Goal: Use online tool/utility: Utilize a website feature to perform a specific function

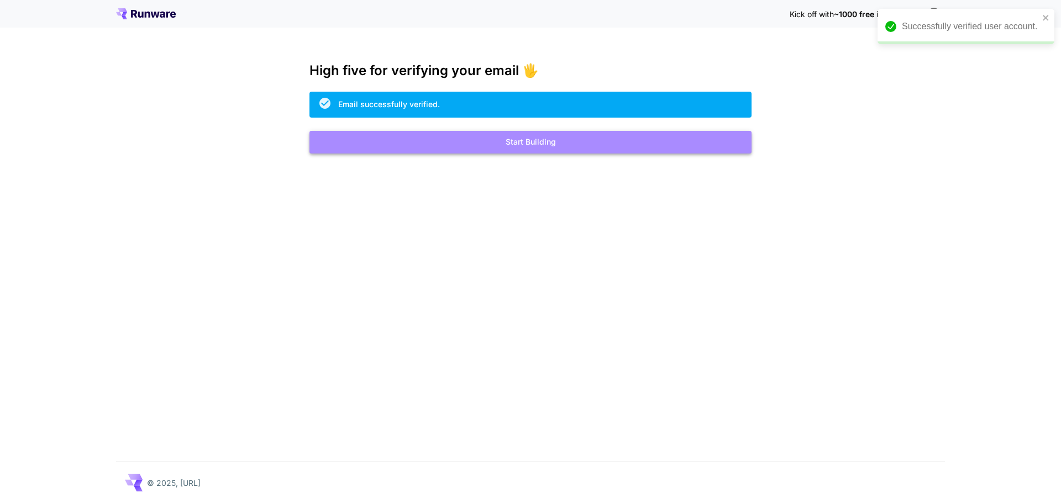
click at [560, 144] on button "Start Building" at bounding box center [530, 142] width 442 height 23
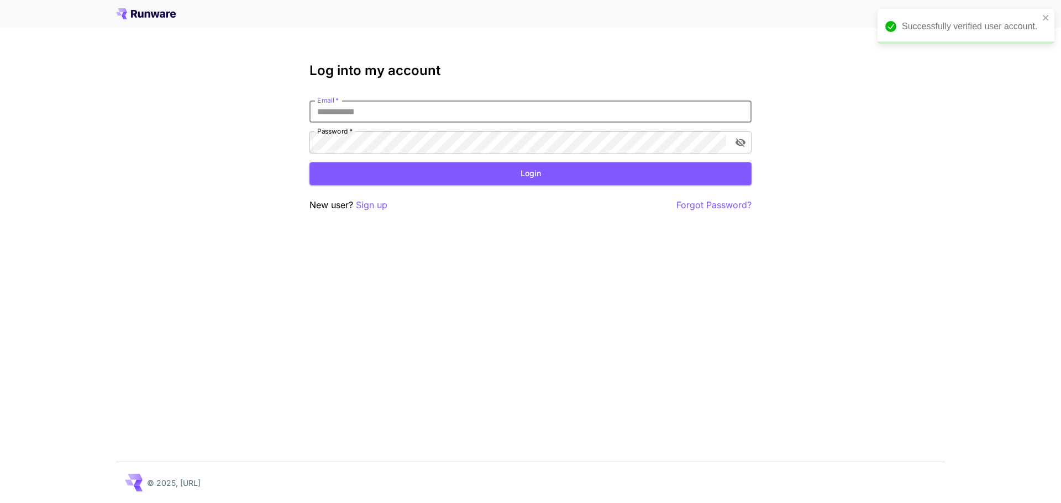
click at [548, 113] on input "Email   *" at bounding box center [530, 112] width 442 height 22
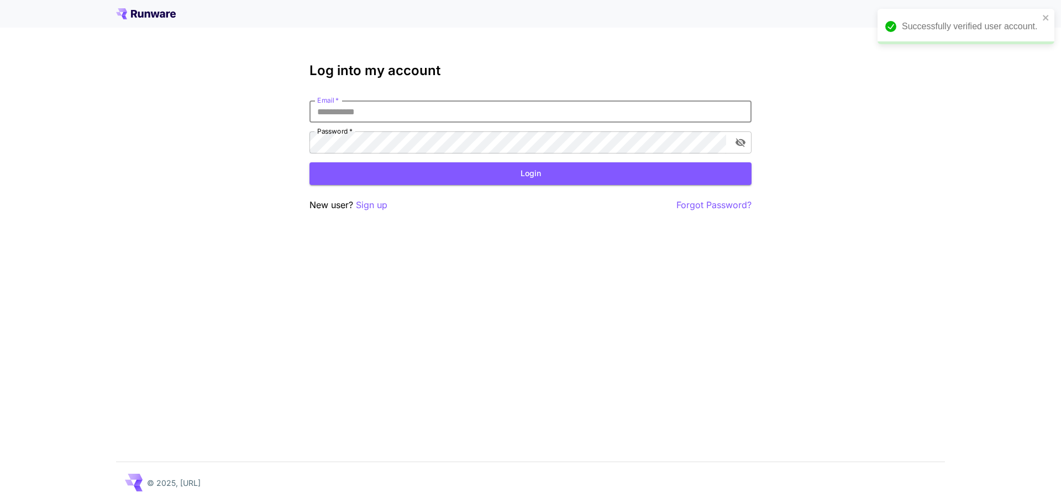
click at [548, 113] on input "Email   *" at bounding box center [530, 112] width 442 height 22
type input "**********"
click button "Login" at bounding box center [530, 173] width 442 height 23
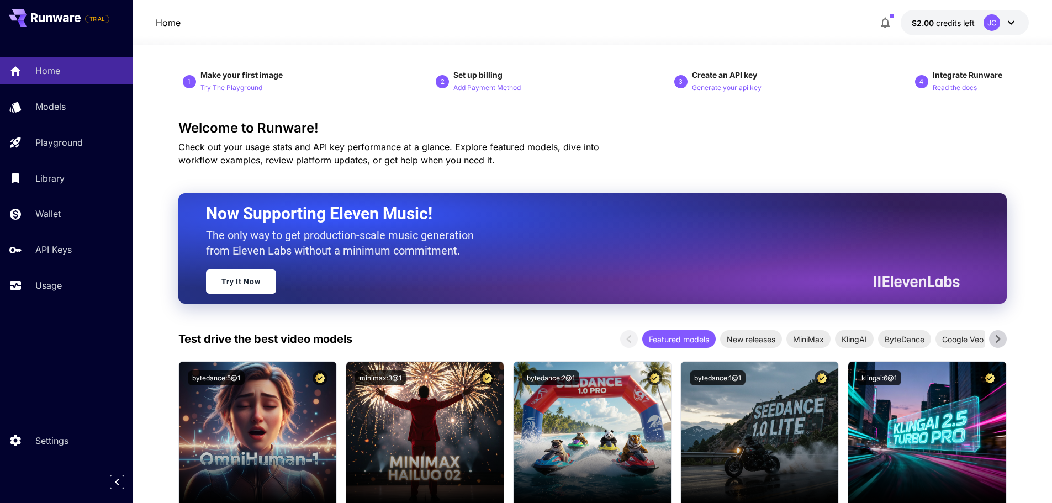
click at [987, 20] on div "JC" at bounding box center [992, 22] width 17 height 17
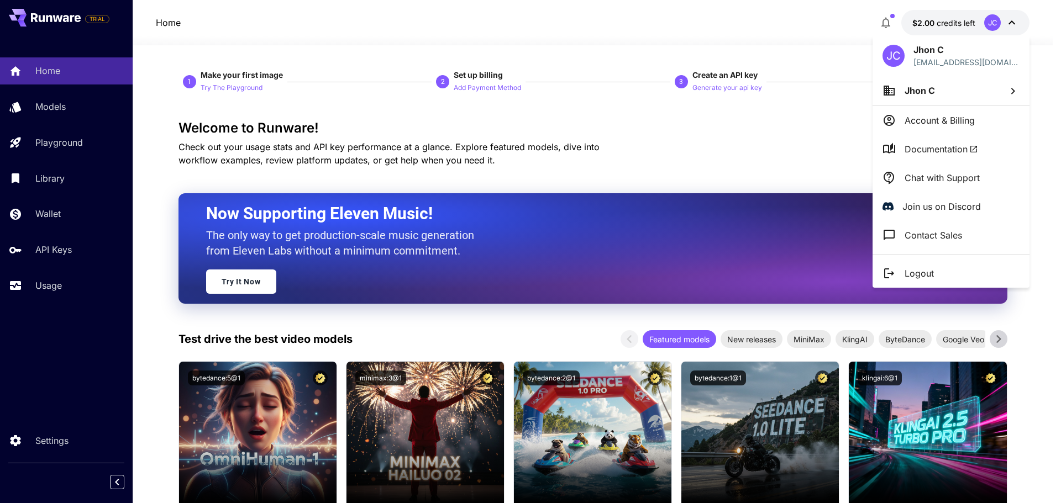
click at [987, 20] on div at bounding box center [530, 251] width 1061 height 503
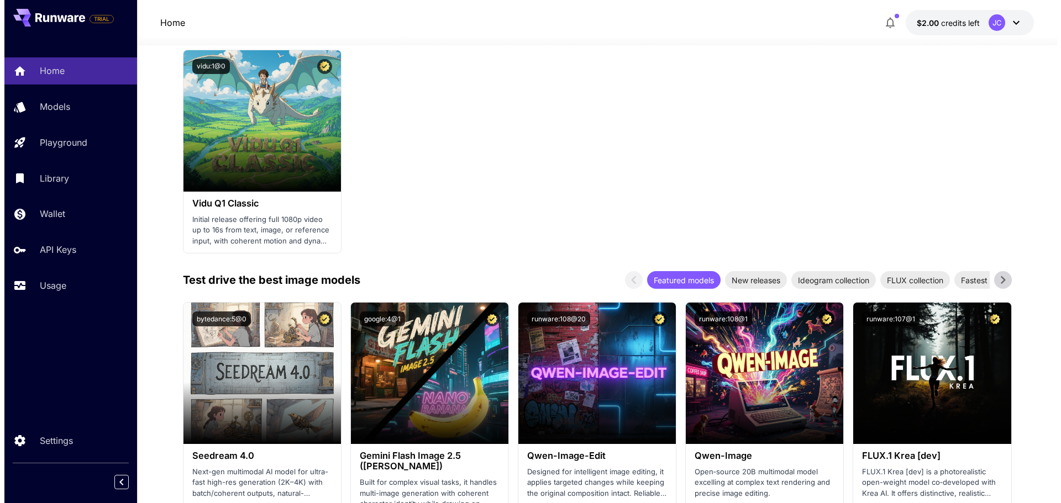
scroll to position [1160, 0]
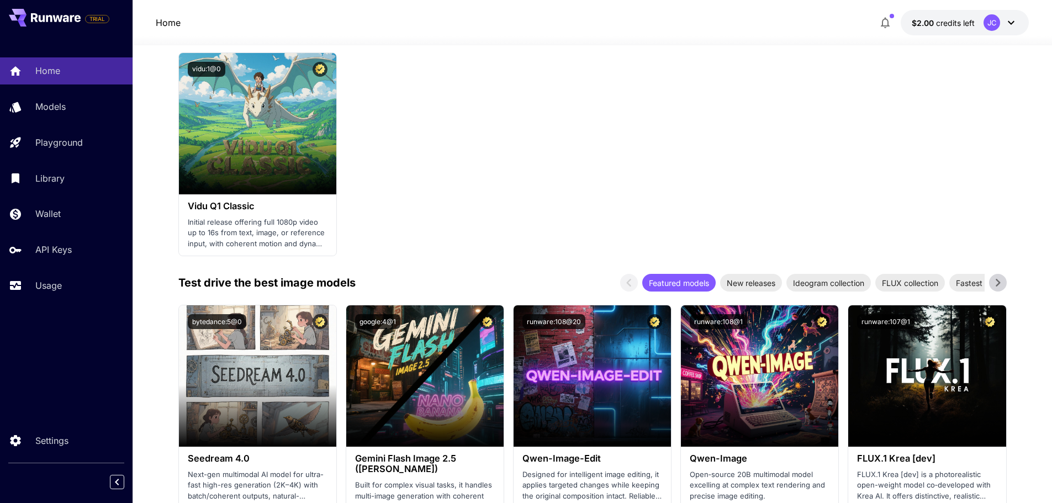
click at [40, 91] on div "Home Models Playground Library Wallet API Keys Usage" at bounding box center [66, 177] width 133 height 241
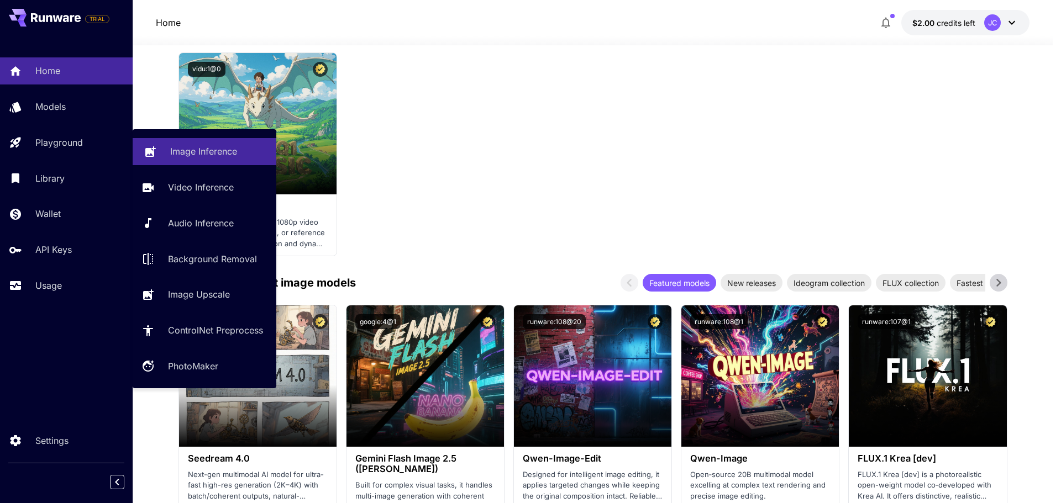
click at [186, 150] on p "Image Inference" at bounding box center [203, 151] width 67 height 13
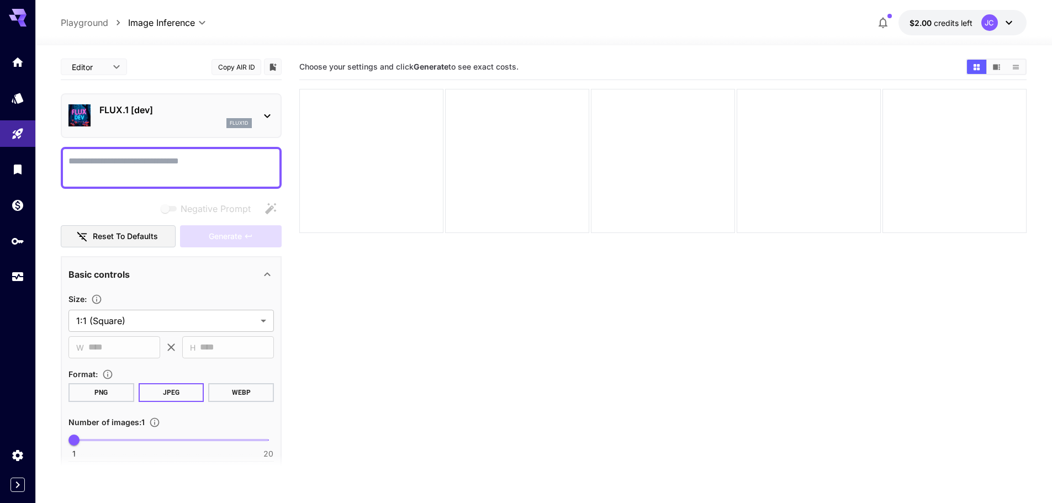
click at [190, 162] on textarea "Negative Prompt" at bounding box center [172, 168] width 206 height 27
click at [266, 116] on icon at bounding box center [267, 116] width 6 height 4
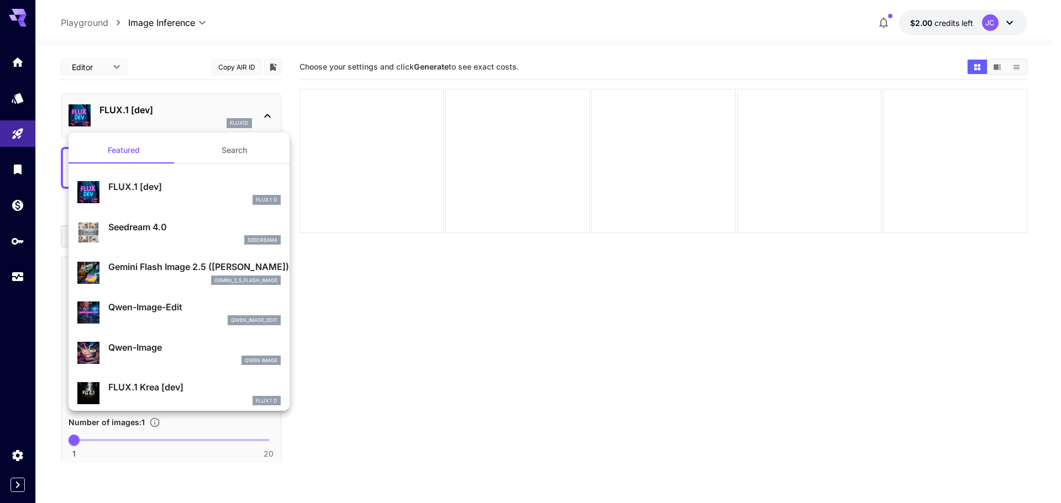
click at [266, 116] on div at bounding box center [530, 251] width 1061 height 503
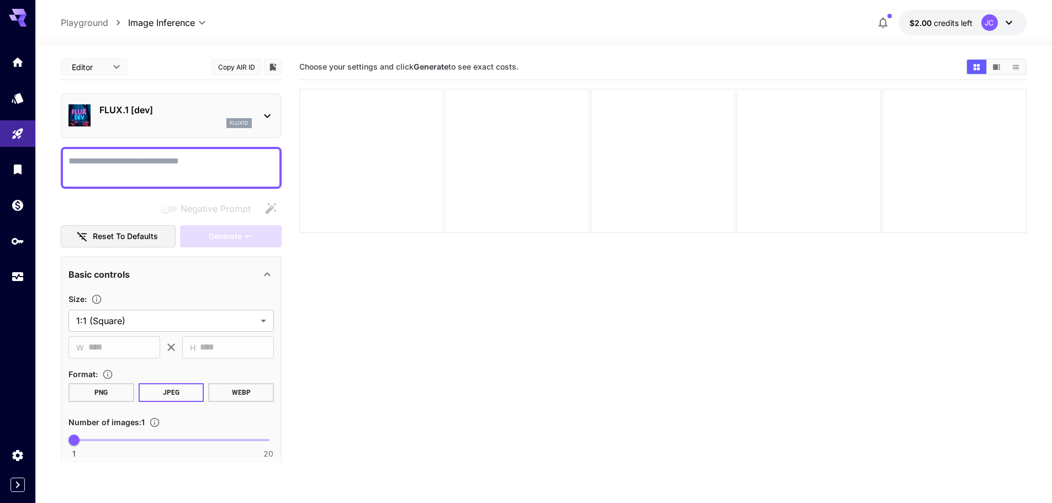
click at [1008, 20] on icon at bounding box center [1009, 22] width 13 height 13
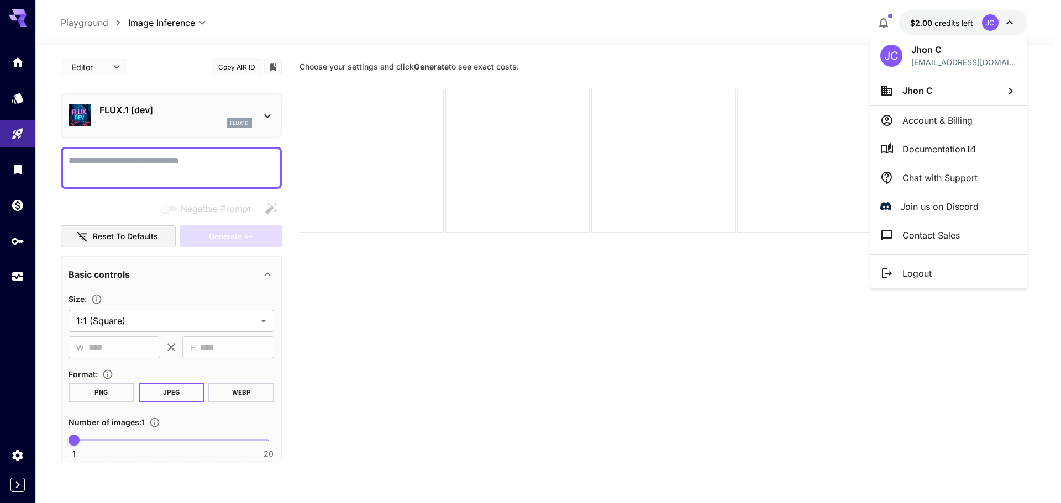
click at [1008, 20] on div at bounding box center [530, 251] width 1061 height 503
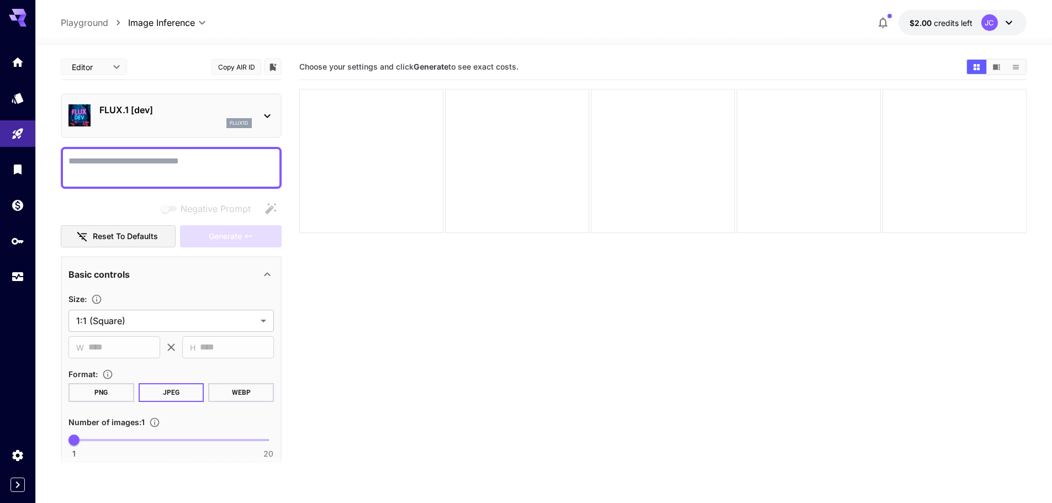
click at [886, 20] on icon "button" at bounding box center [883, 23] width 9 height 11
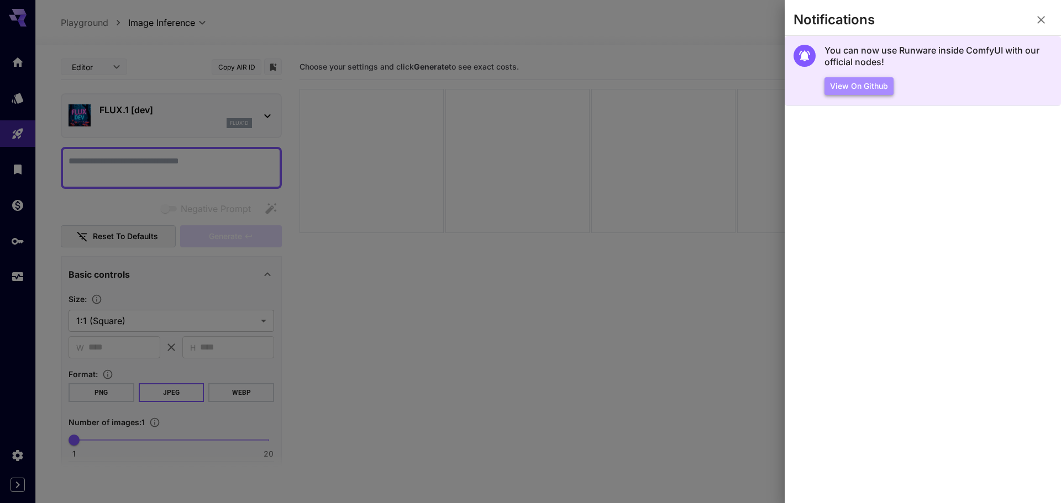
click at [858, 87] on button "View on Github" at bounding box center [858, 86] width 69 height 18
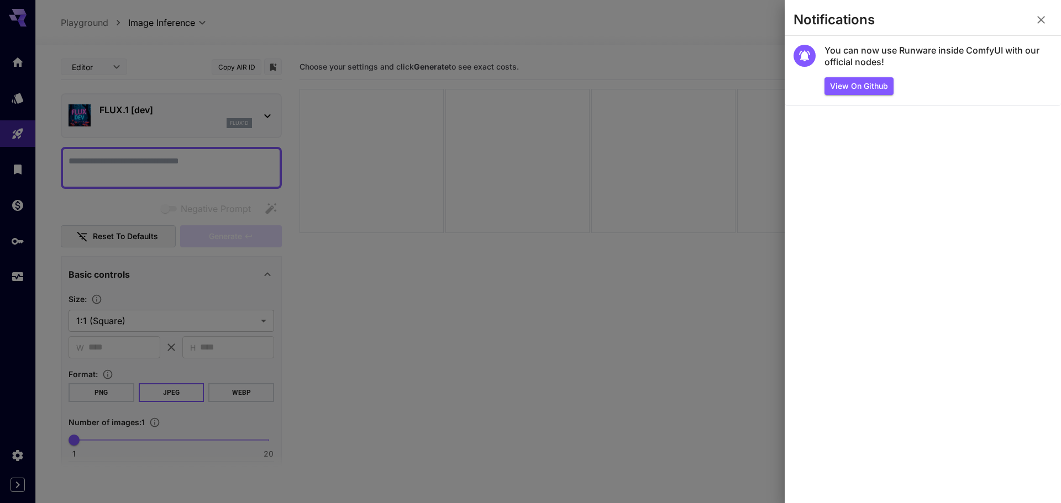
click at [1038, 22] on icon "button" at bounding box center [1040, 19] width 13 height 13
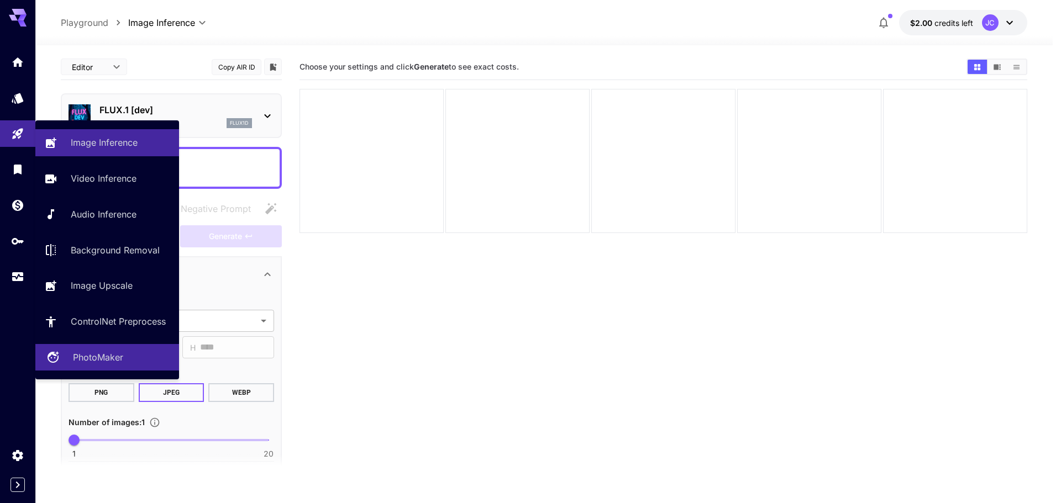
click at [112, 367] on link "PhotoMaker" at bounding box center [107, 357] width 144 height 27
type input "**********"
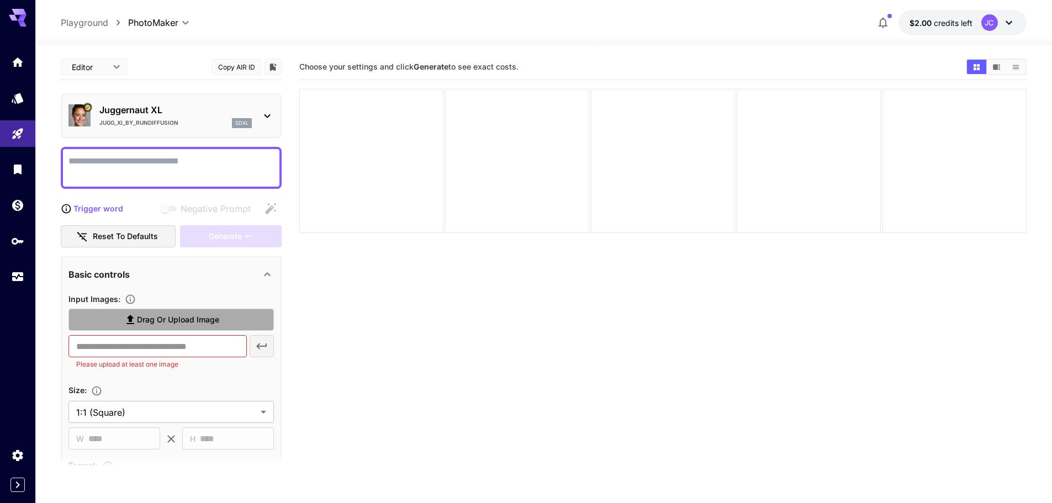
click at [228, 317] on label "Drag or upload image" at bounding box center [172, 320] width 206 height 23
click at [0, 0] on input "Drag or upload image" at bounding box center [0, 0] width 0 height 0
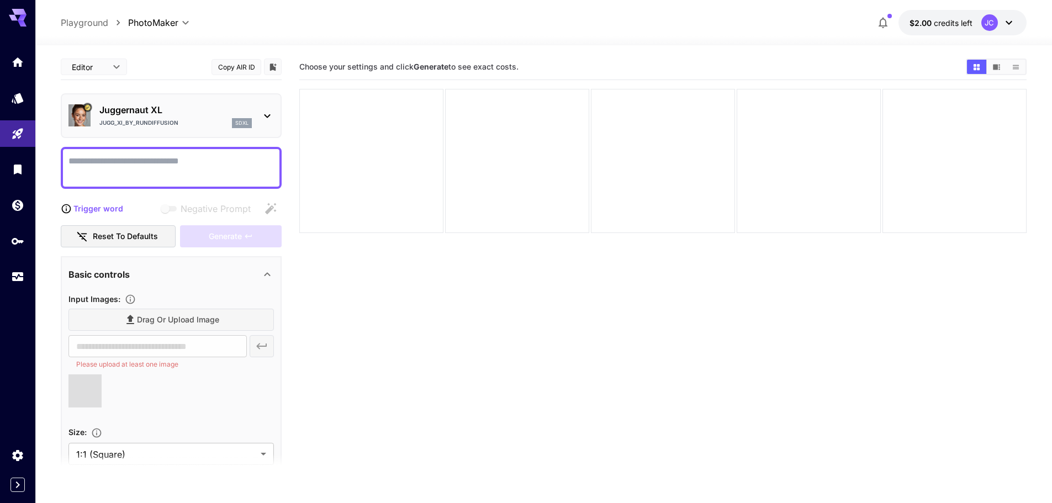
click at [268, 115] on icon at bounding box center [267, 116] width 6 height 4
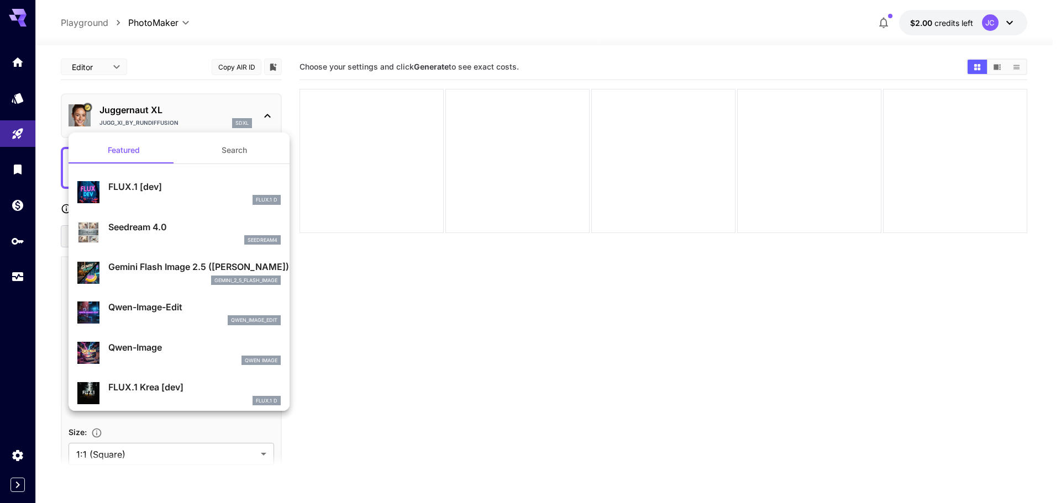
type input "**********"
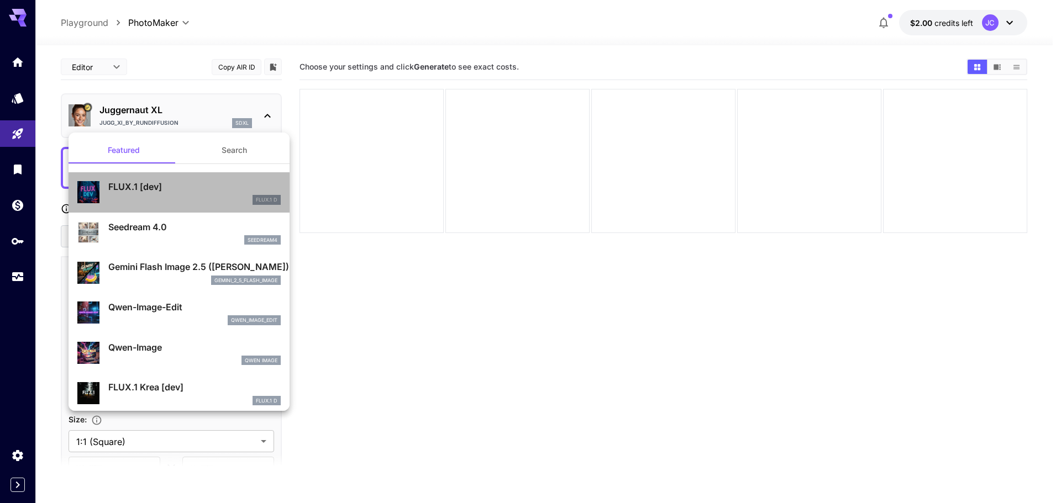
click at [205, 180] on p "FLUX.1 [dev]" at bounding box center [194, 186] width 172 height 13
type input "**"
type input "***"
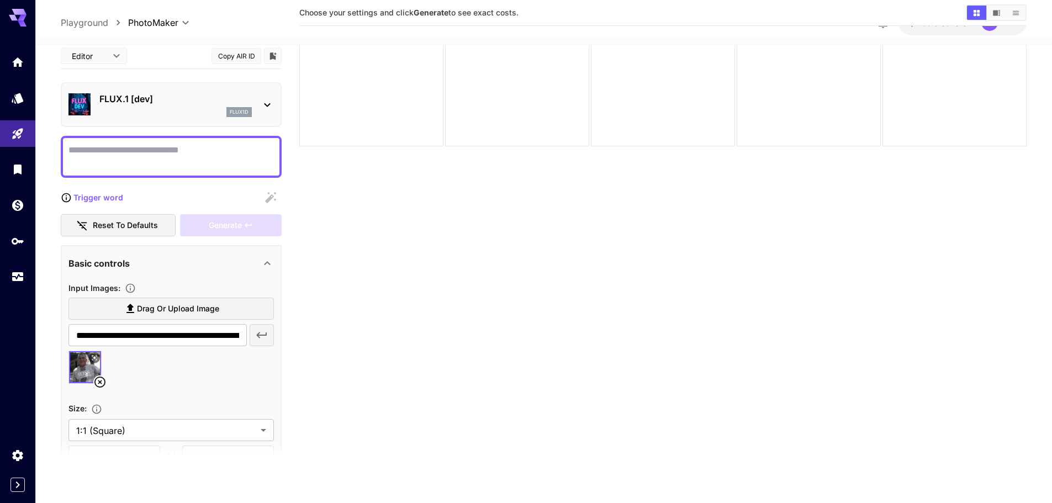
scroll to position [87, 0]
click at [247, 432] on body "**********" at bounding box center [526, 208] width 1052 height 591
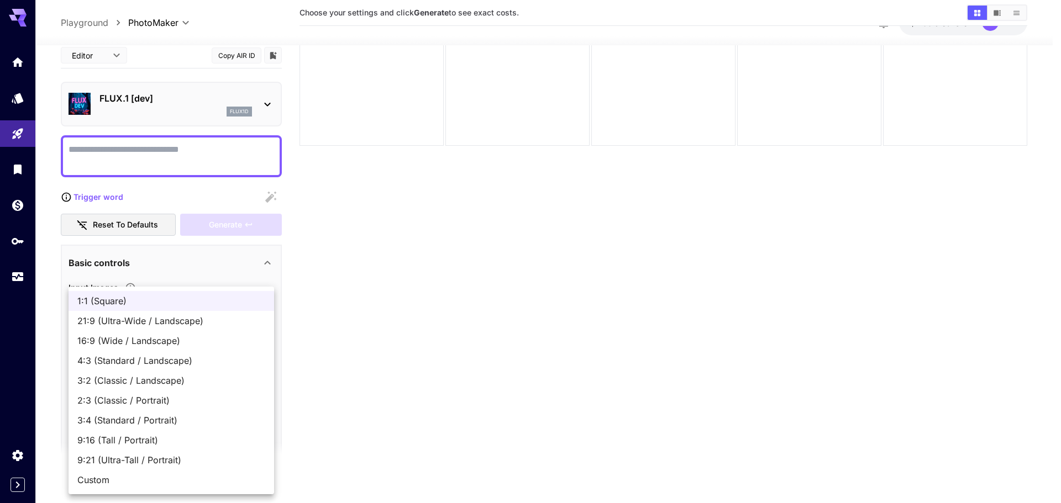
click at [206, 302] on span "1:1 (Square)" at bounding box center [171, 300] width 188 height 13
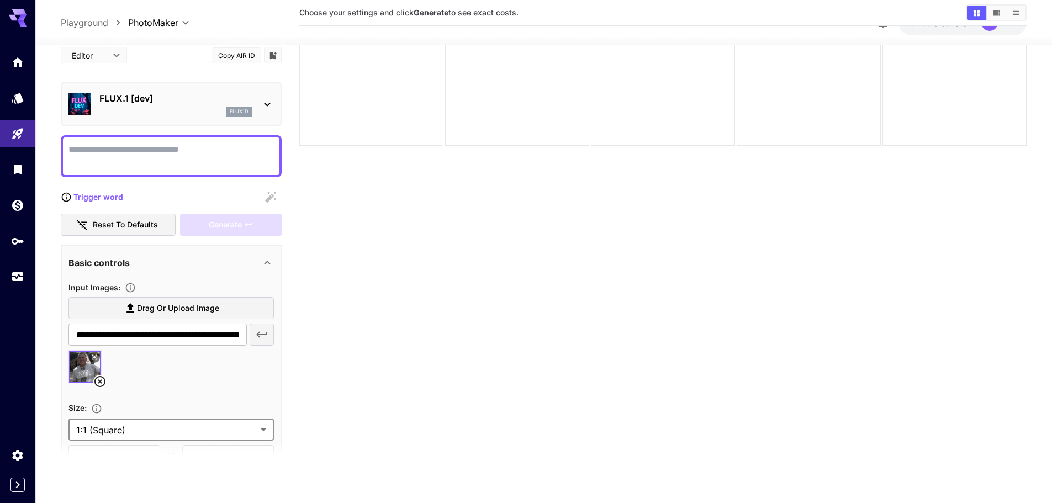
click at [179, 159] on textarea "Display cost in response" at bounding box center [172, 156] width 206 height 27
paste textarea "**********"
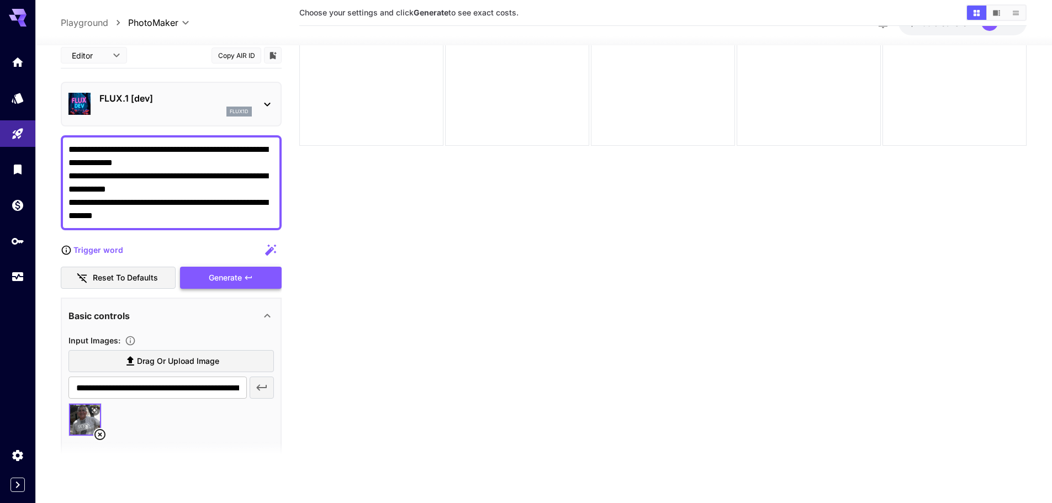
type textarea "**********"
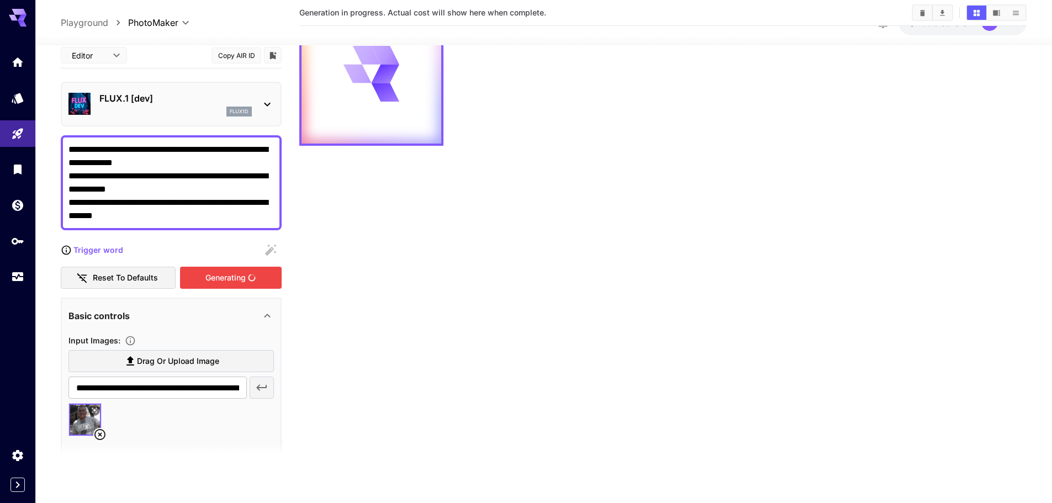
click at [245, 283] on div "Generating" at bounding box center [231, 277] width 102 height 23
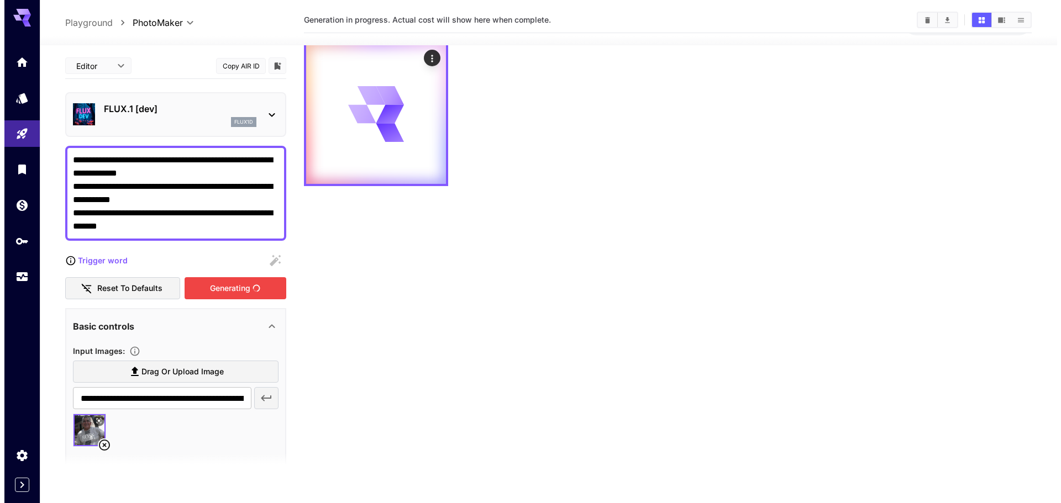
scroll to position [0, 0]
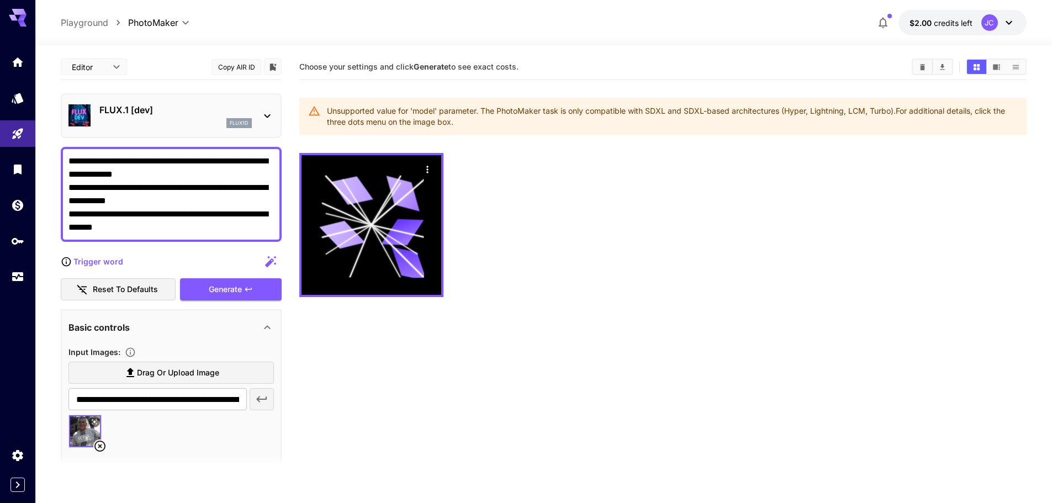
click at [257, 114] on div "FLUX.1 [dev] flux1d" at bounding box center [172, 116] width 206 height 34
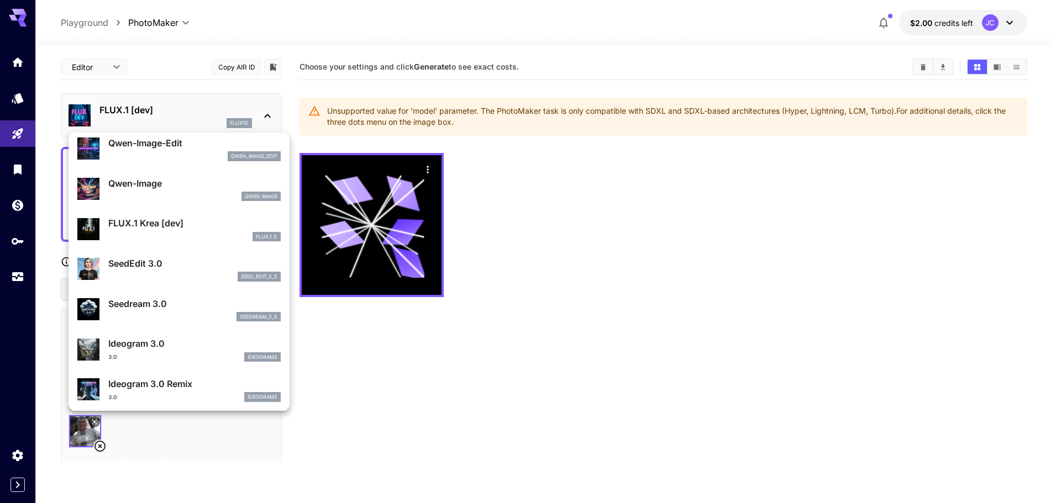
scroll to position [166, 0]
click at [168, 270] on div "SeedEdit 3.0 seed_edit_3_0" at bounding box center [194, 268] width 172 height 25
type input "***"
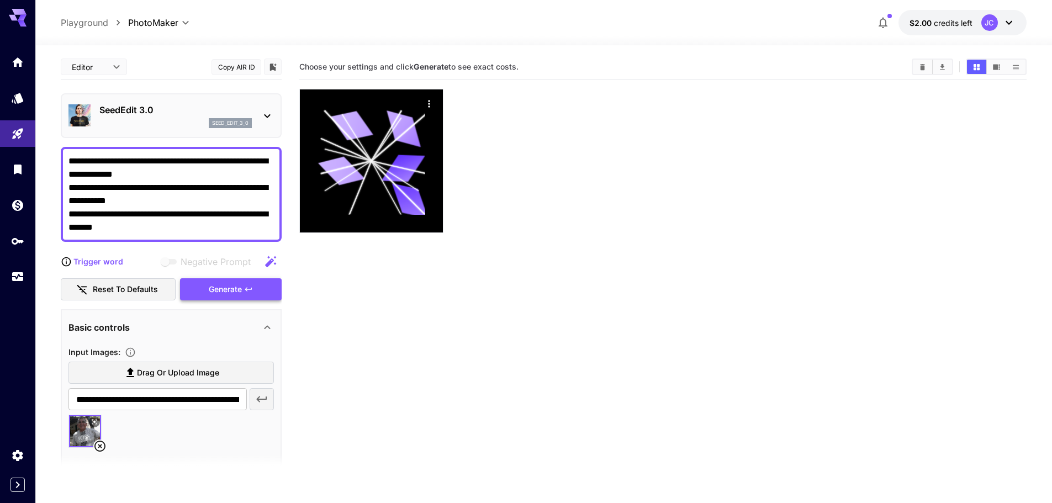
click at [223, 295] on div "Generate" at bounding box center [231, 289] width 102 height 23
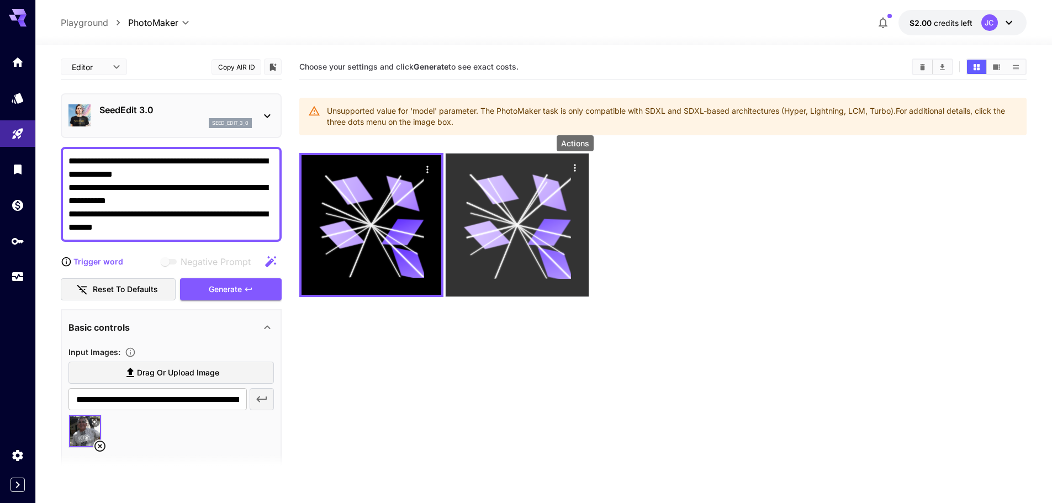
click at [581, 168] on button "Actions" at bounding box center [575, 167] width 17 height 17
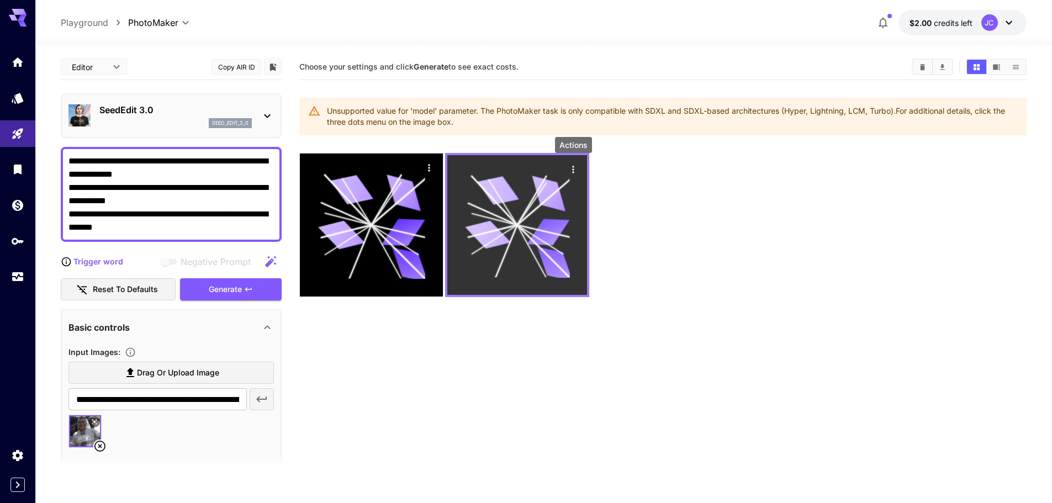
click at [575, 171] on icon "Actions" at bounding box center [573, 169] width 11 height 11
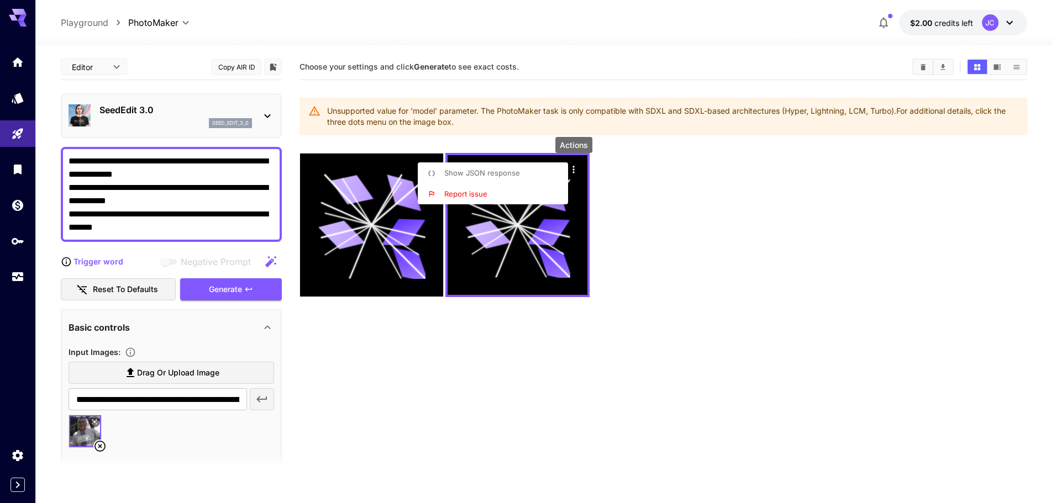
click at [408, 170] on div at bounding box center [530, 251] width 1061 height 503
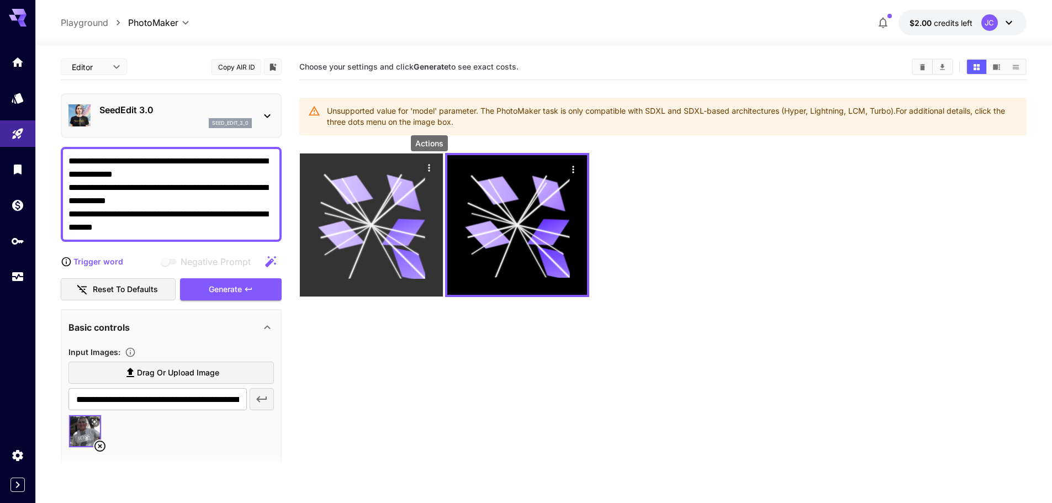
click at [431, 162] on icon "Actions" at bounding box center [429, 167] width 11 height 11
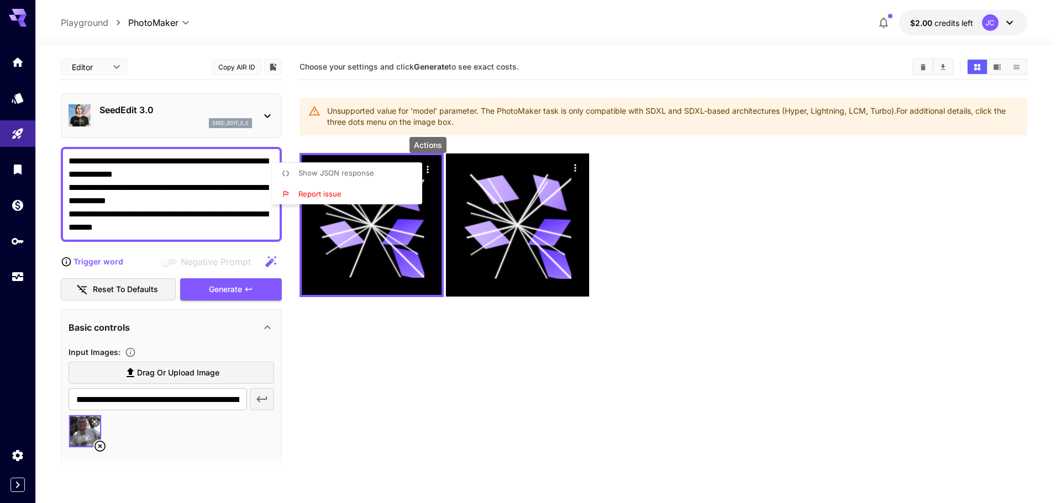
click at [659, 169] on div at bounding box center [530, 251] width 1061 height 503
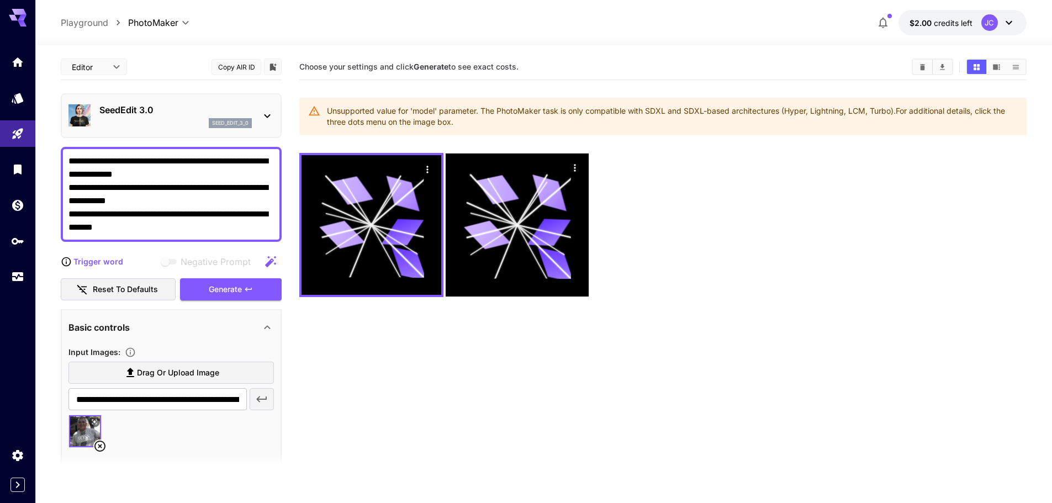
click at [185, 202] on textarea "**********" at bounding box center [172, 195] width 206 height 80
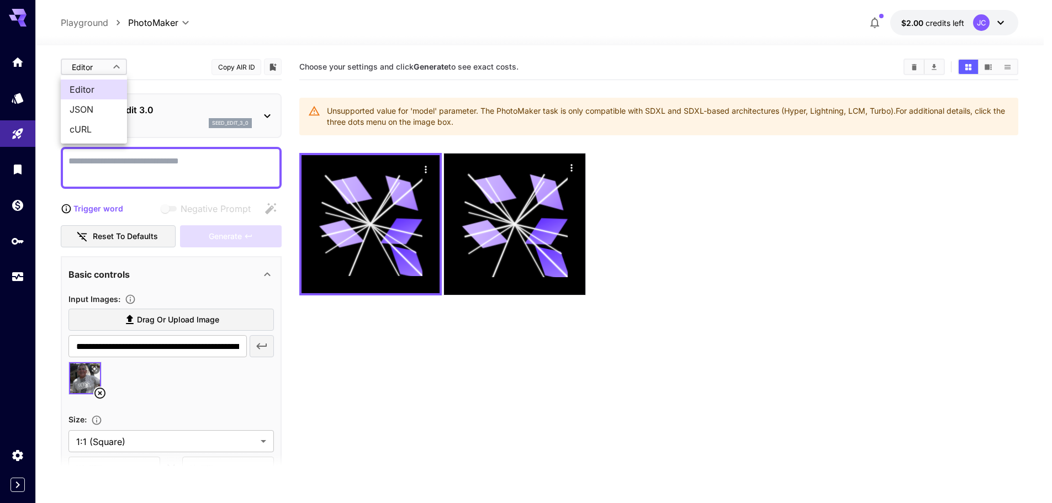
click at [106, 70] on body "**********" at bounding box center [526, 295] width 1052 height 591
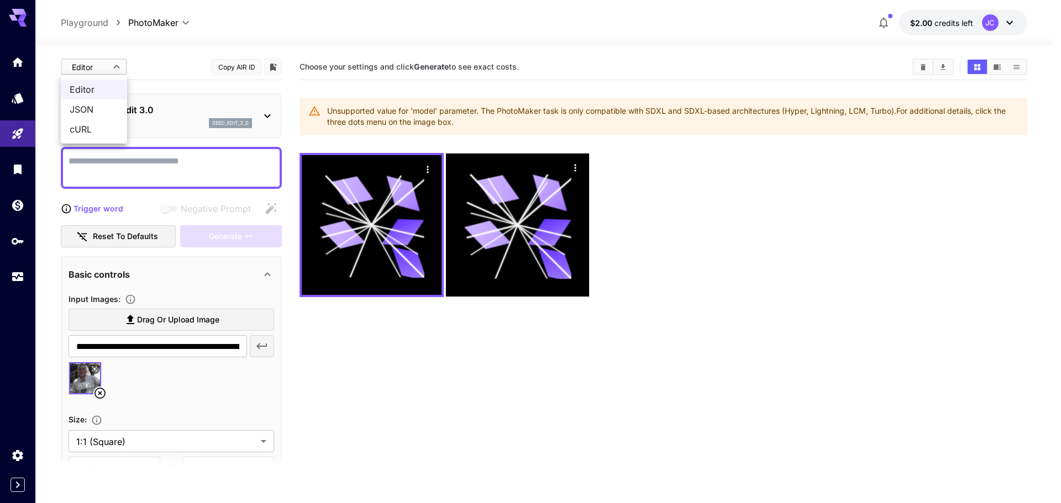
click at [333, 45] on div at bounding box center [530, 251] width 1061 height 503
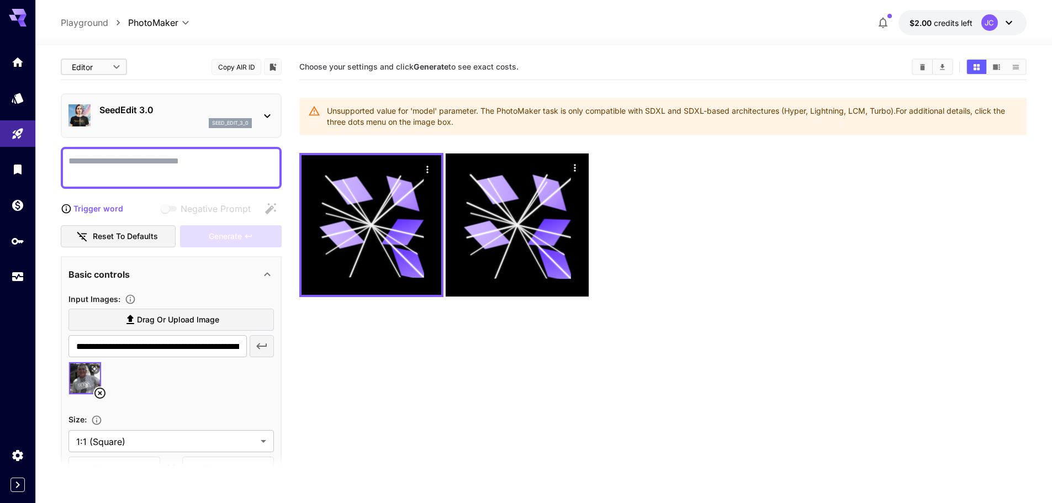
click at [261, 118] on icon at bounding box center [267, 115] width 13 height 13
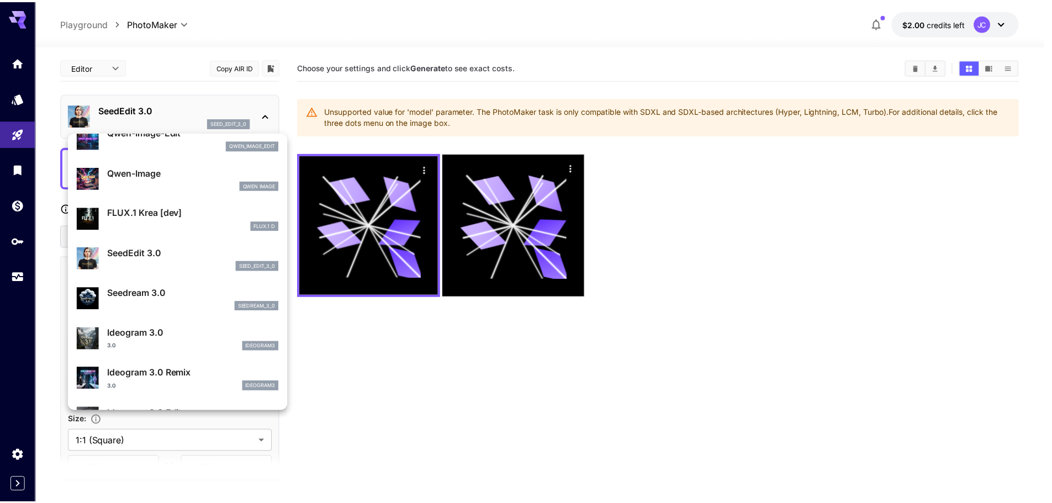
scroll to position [0, 0]
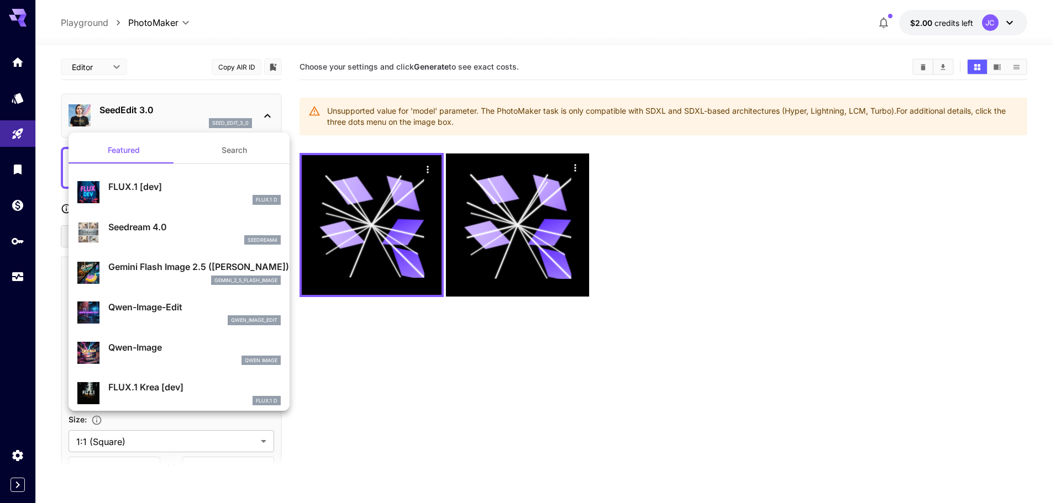
click at [161, 280] on div "gemini_2_5_flash_image" at bounding box center [194, 281] width 172 height 10
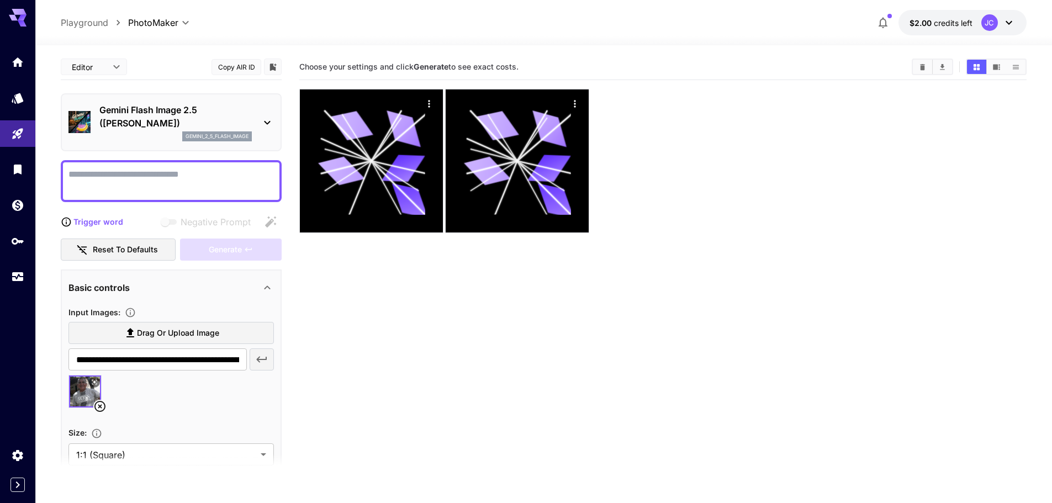
click at [145, 174] on textarea "Negative Prompt" at bounding box center [172, 181] width 206 height 27
paste textarea "**********"
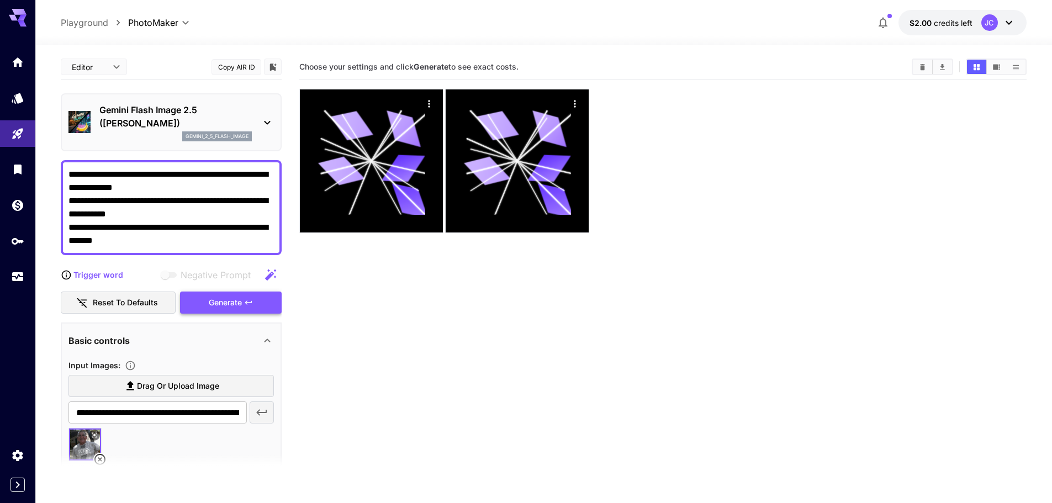
type textarea "**********"
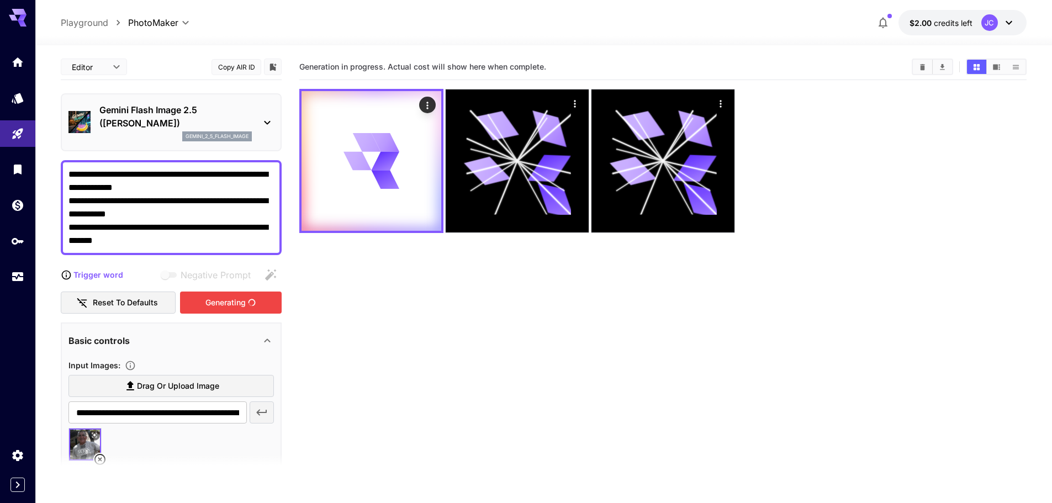
click at [231, 310] on div "Generating" at bounding box center [231, 303] width 102 height 23
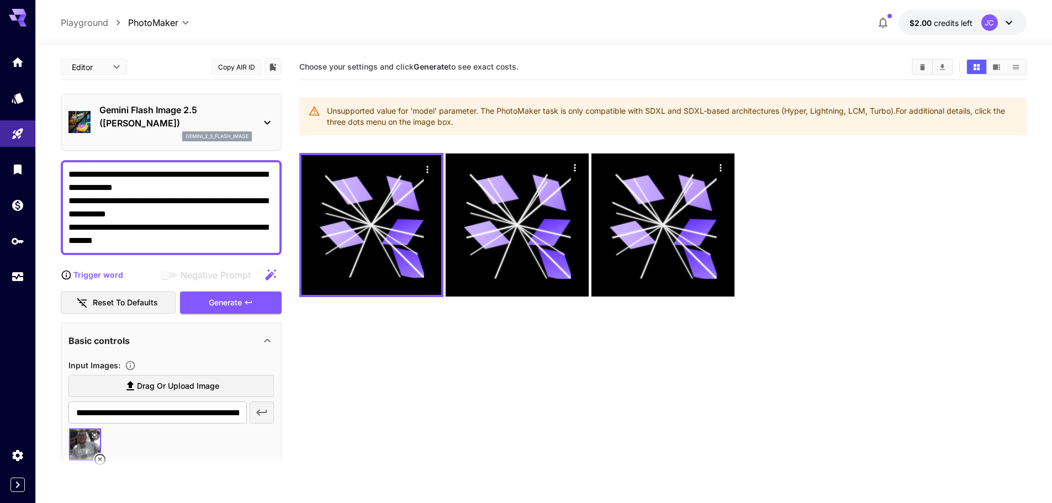
click at [403, 117] on div "Unsupported value for 'model' parameter. The PhotoMaker task is only compatible…" at bounding box center [672, 116] width 691 height 31
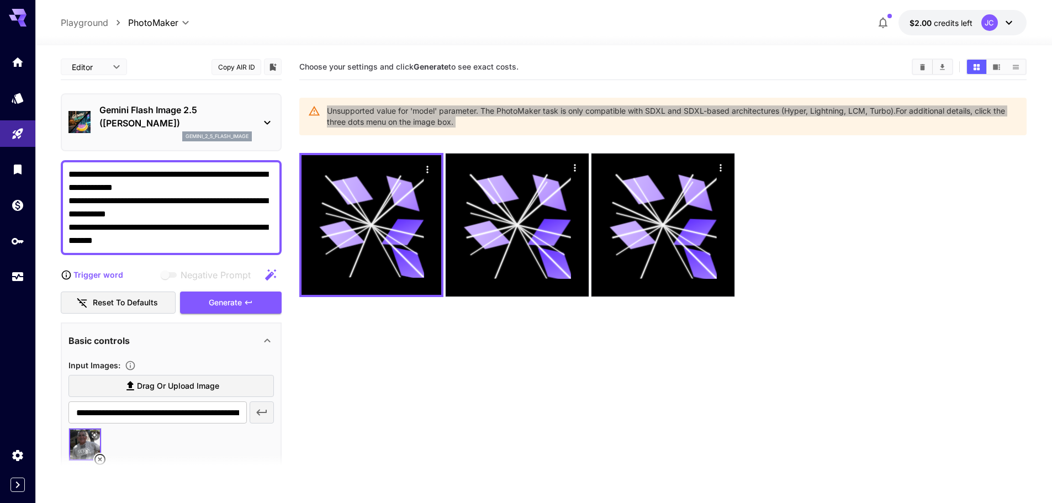
click at [403, 117] on div "Unsupported value for 'model' parameter. The PhotoMaker task is only compatible…" at bounding box center [672, 116] width 691 height 31
copy body "Unsupported value for 'model' parameter. The PhotoMaker task is only compatible…"
click at [267, 125] on icon at bounding box center [267, 122] width 13 height 13
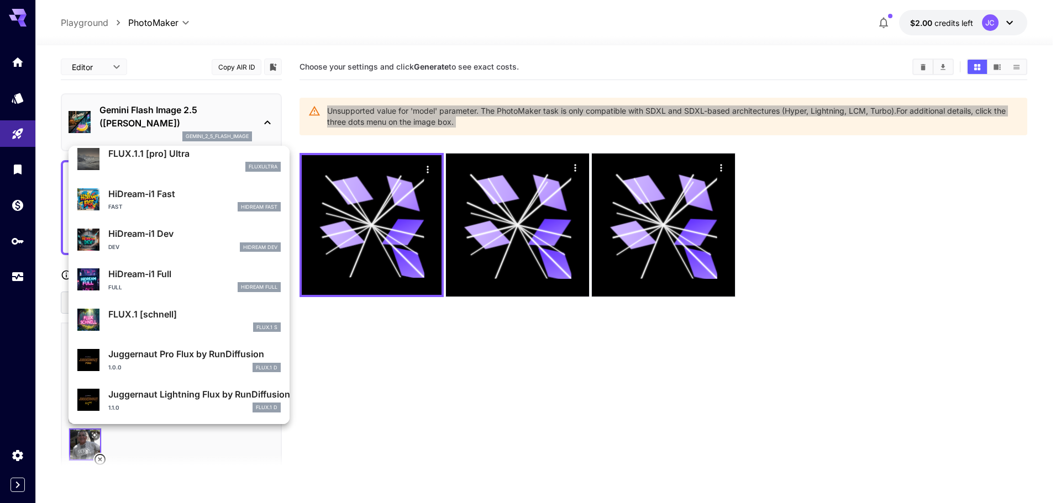
scroll to position [894, 0]
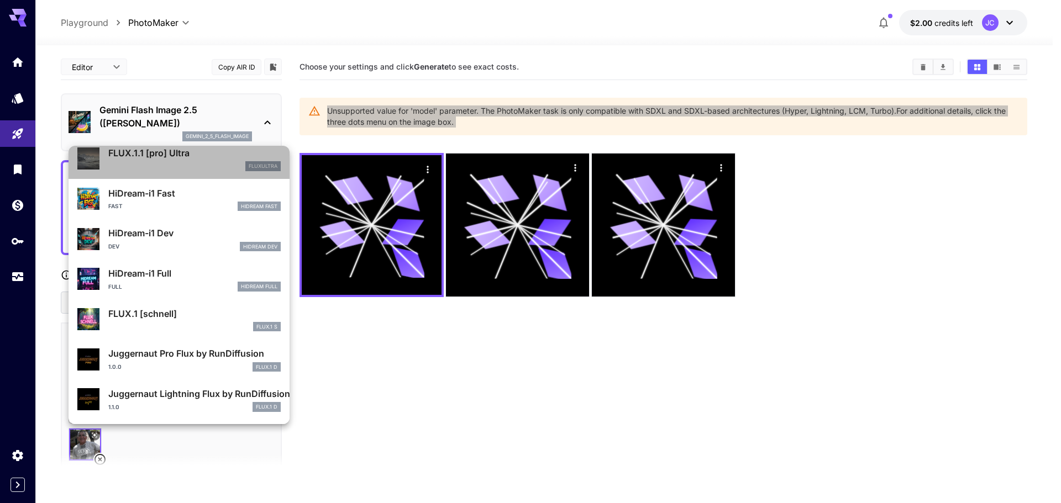
click at [203, 162] on div "fluxultra" at bounding box center [194, 166] width 172 height 10
type input "**"
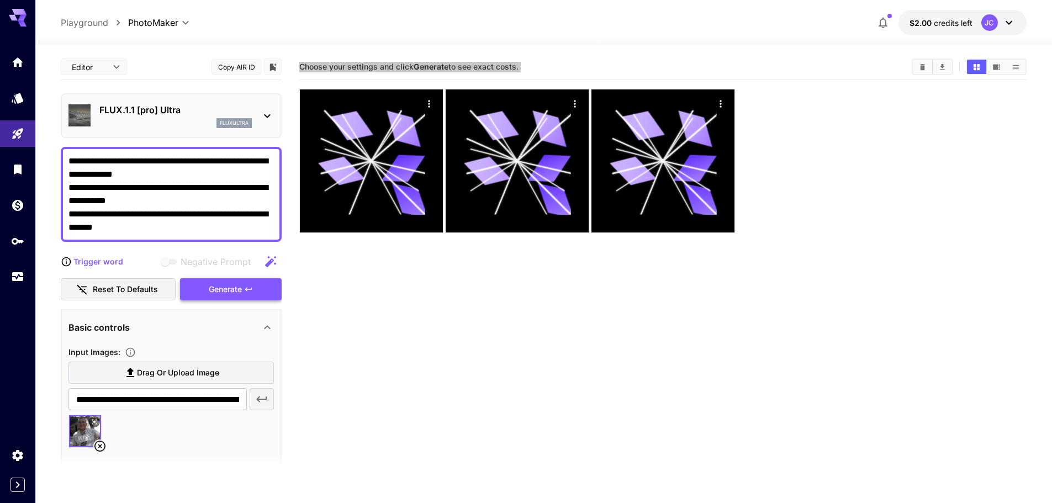
click at [235, 287] on div "Generate" at bounding box center [231, 289] width 102 height 23
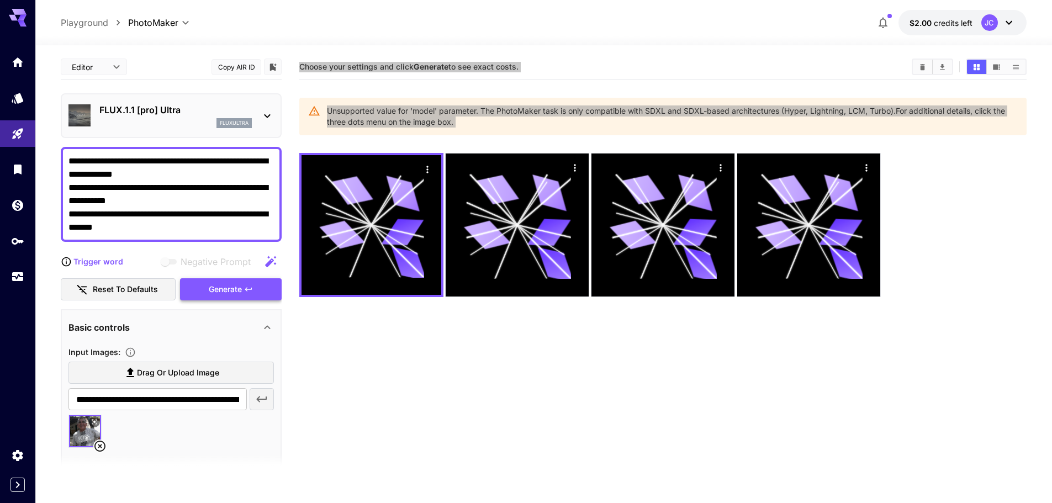
click at [235, 287] on div "Generate" at bounding box center [231, 289] width 102 height 23
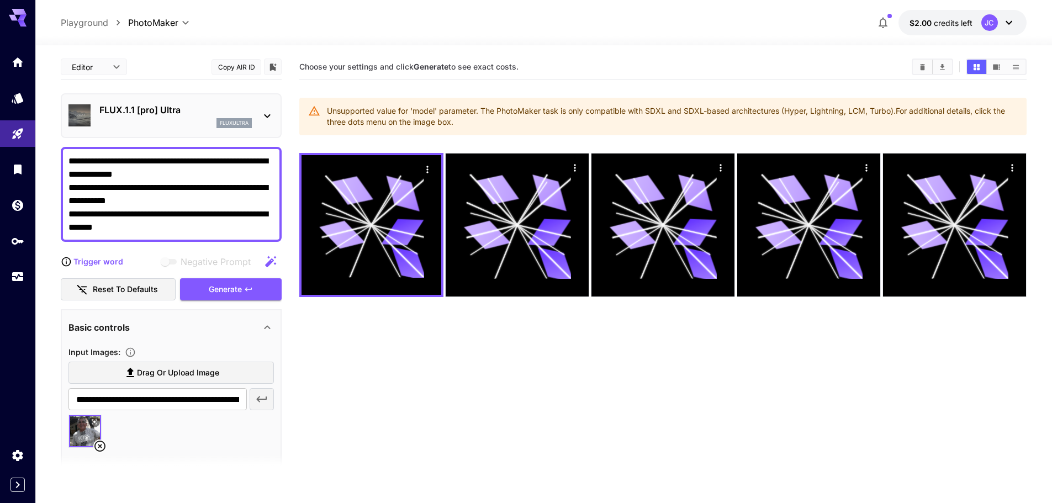
click at [259, 115] on div "FLUX.1.1 [pro] Ultra fluxultra" at bounding box center [172, 116] width 206 height 34
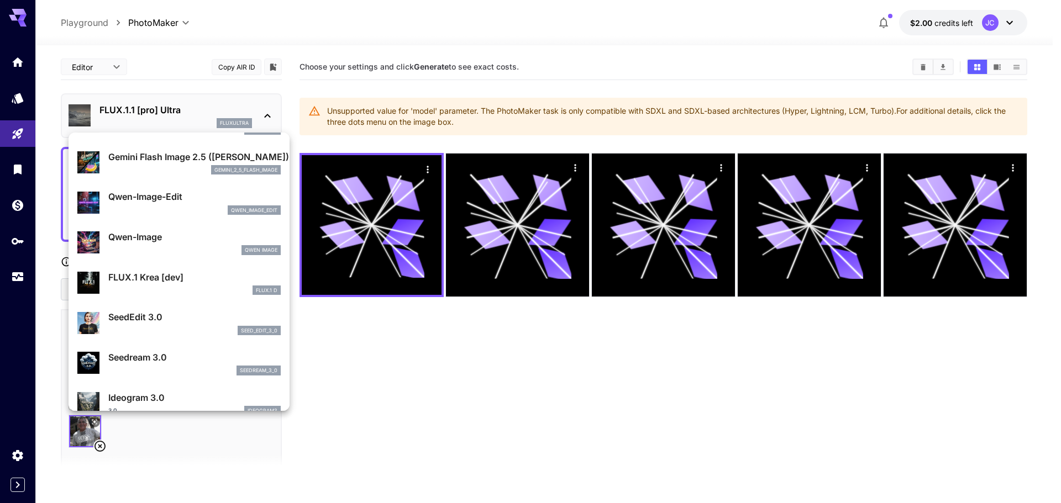
scroll to position [221, 0]
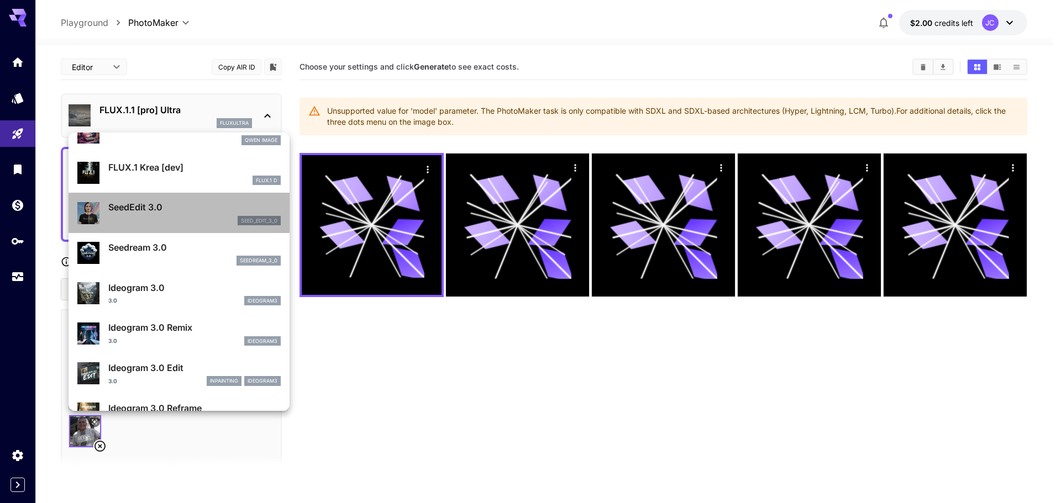
click at [210, 217] on div "seed_edit_3_0" at bounding box center [194, 221] width 172 height 10
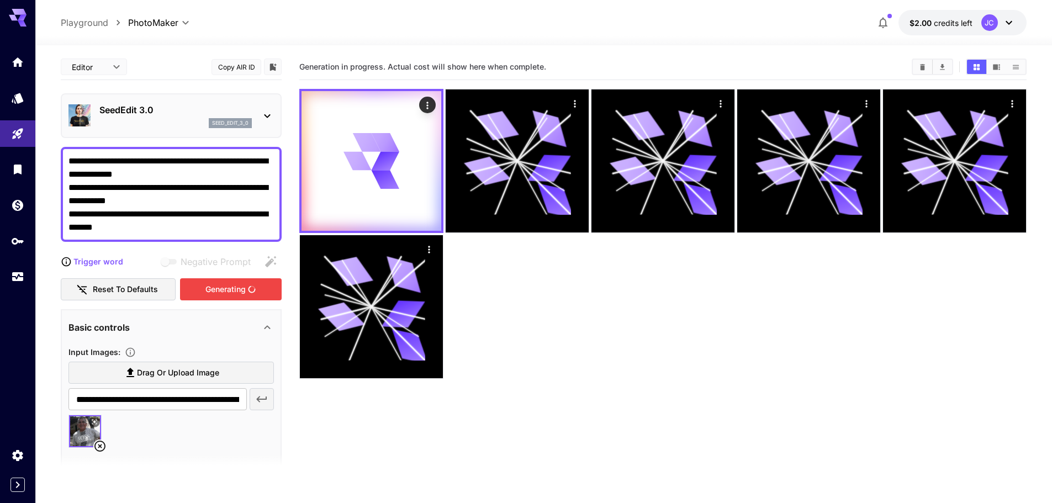
click at [217, 287] on div "Generating" at bounding box center [231, 289] width 102 height 23
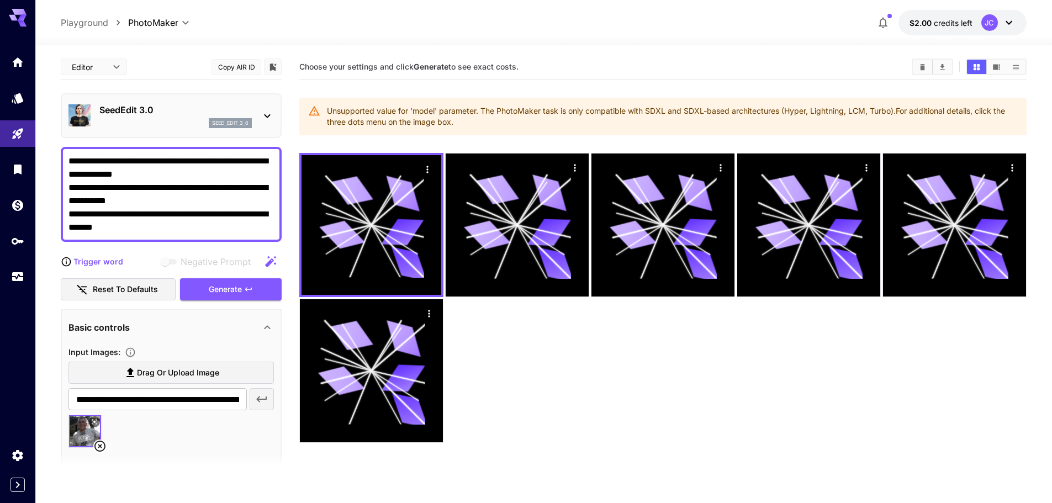
click at [254, 124] on div "SeedEdit 3.0 seed_edit_3_0" at bounding box center [172, 116] width 206 height 34
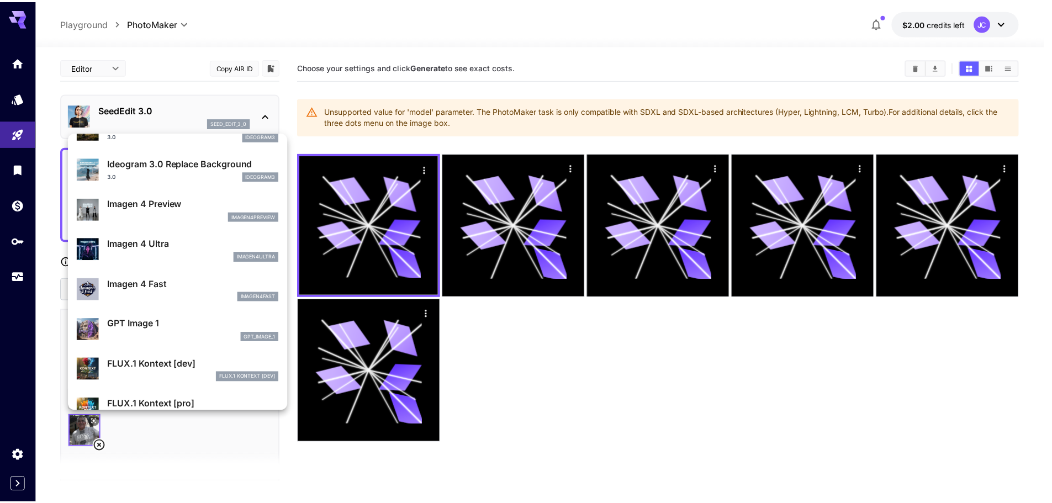
scroll to position [341, 0]
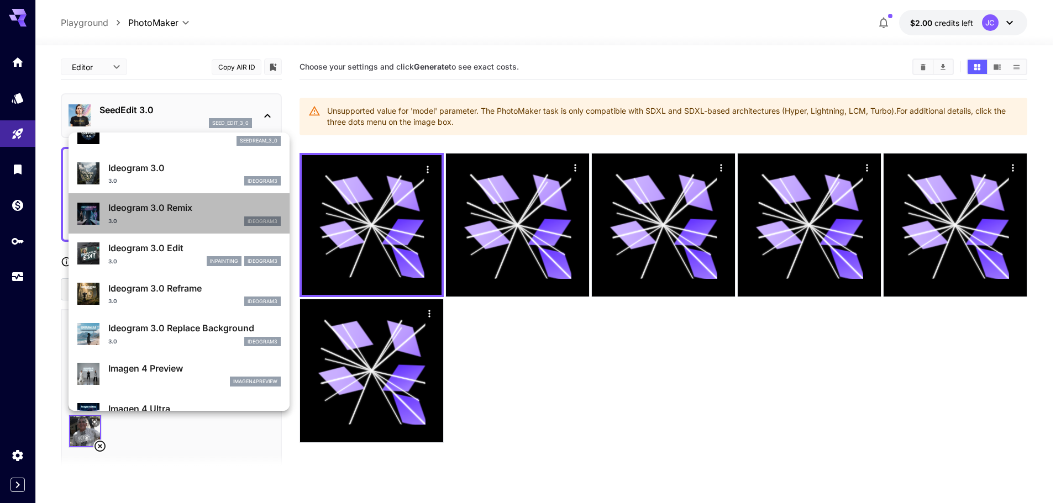
click at [195, 217] on div "3.0 ideogram3" at bounding box center [194, 222] width 172 height 10
type input "*"
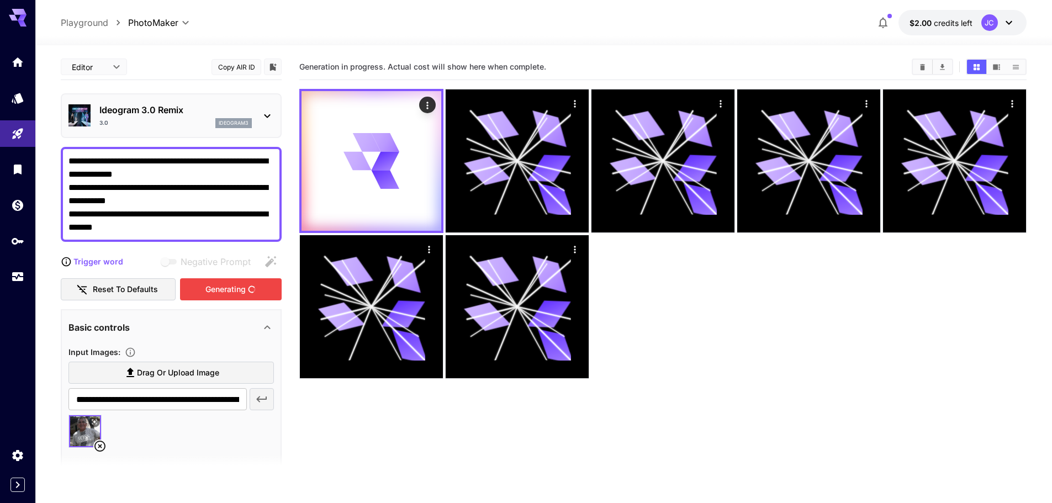
click at [234, 288] on div "Generating" at bounding box center [231, 289] width 102 height 23
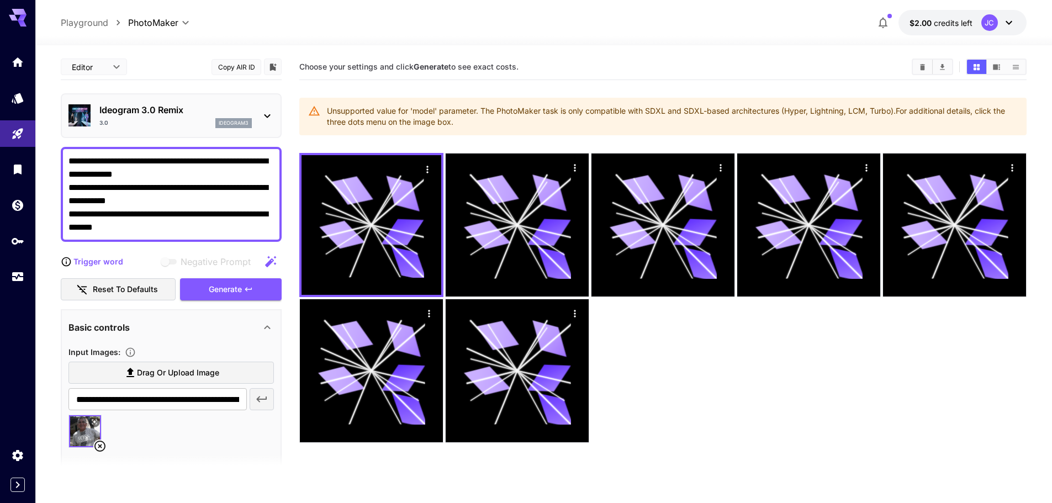
click at [272, 118] on icon at bounding box center [267, 115] width 13 height 13
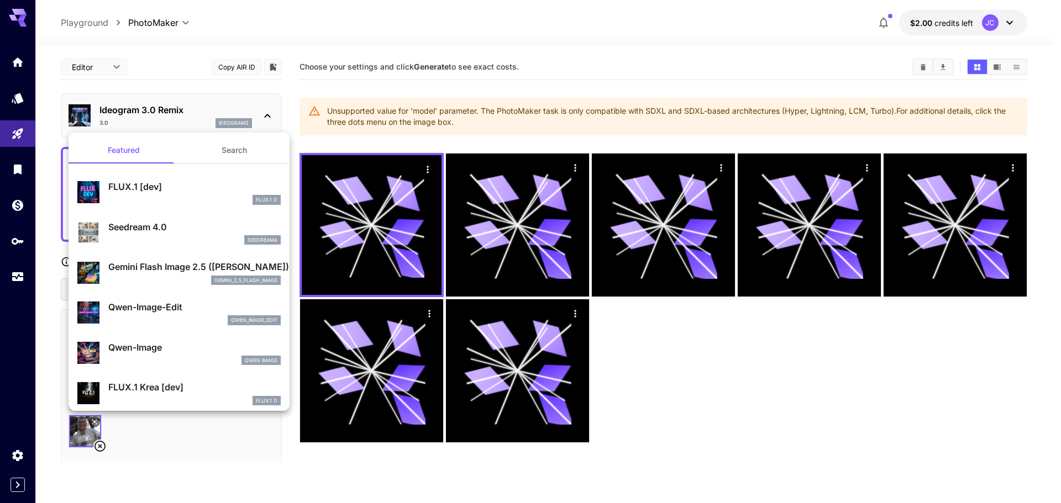
drag, startPoint x: 650, startPoint y: 111, endPoint x: 660, endPoint y: 113, distance: 10.1
click at [660, 113] on div at bounding box center [530, 251] width 1061 height 503
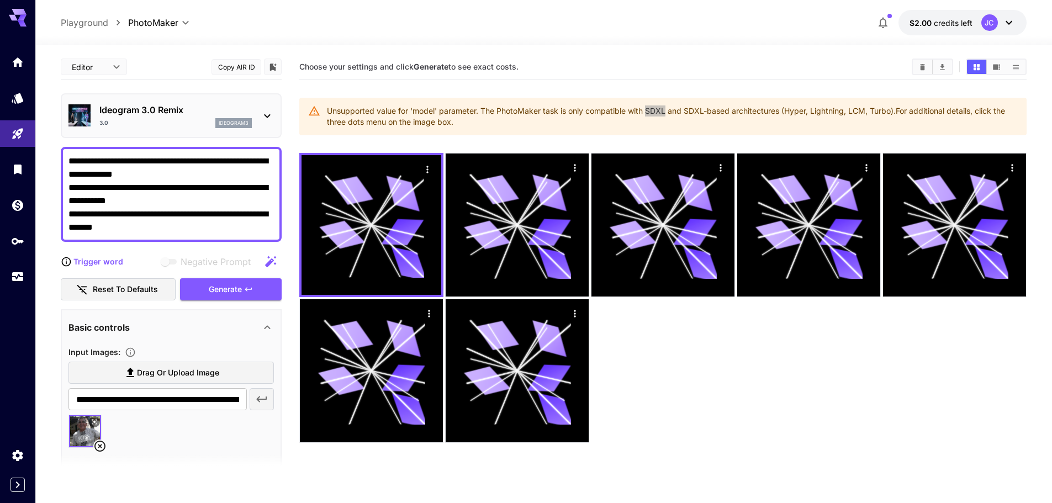
drag, startPoint x: 667, startPoint y: 112, endPoint x: 650, endPoint y: 114, distance: 17.2
click at [650, 114] on div "Unsupported value for 'model' parameter. The PhotoMaker task is only compatible…" at bounding box center [672, 116] width 691 height 31
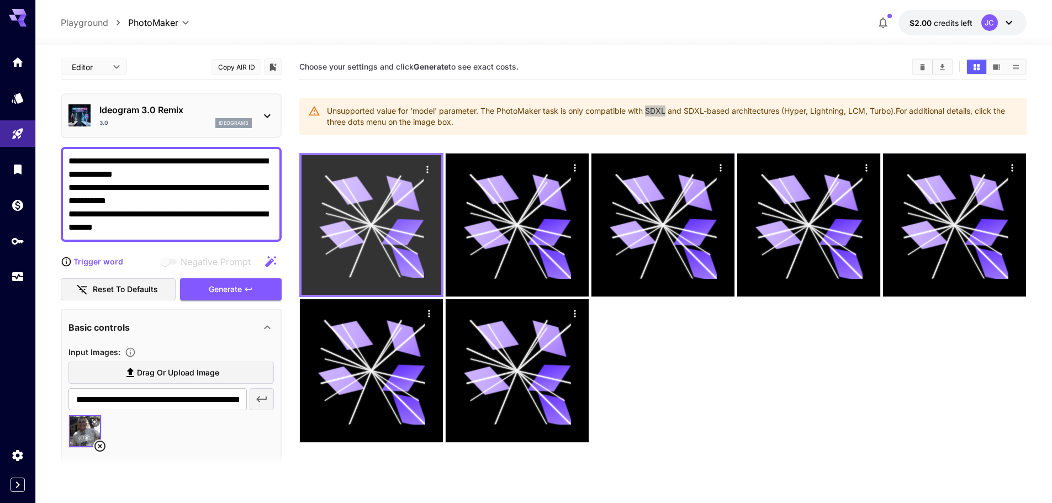
copy div "SDXL"
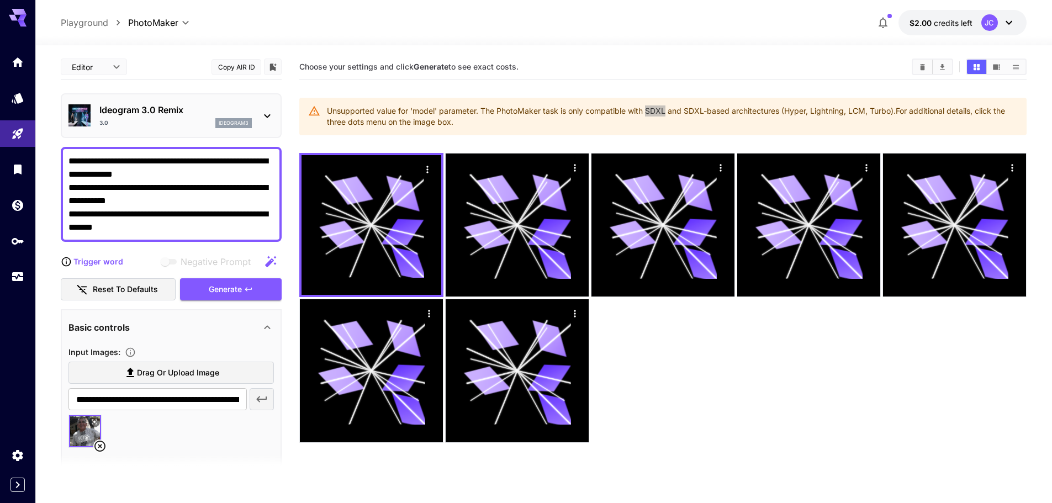
click at [268, 114] on icon at bounding box center [267, 115] width 13 height 13
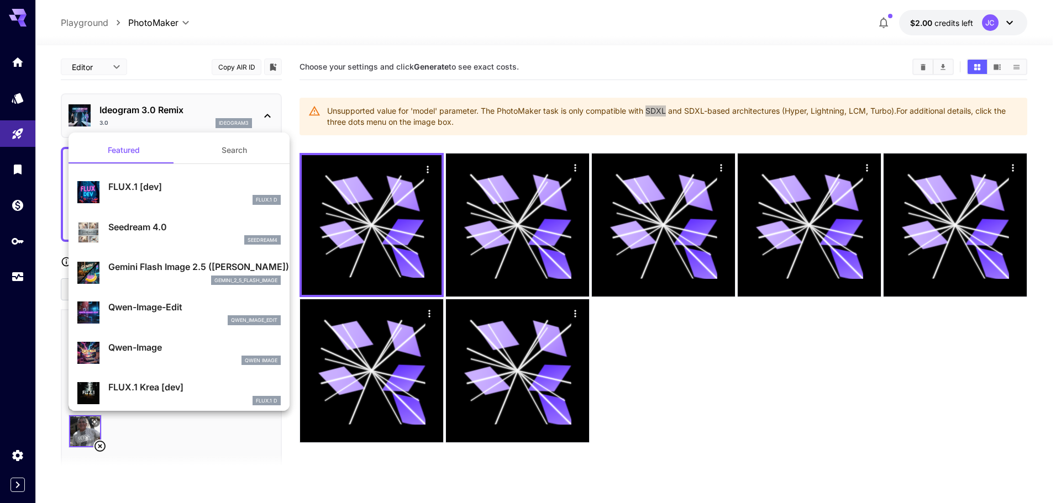
click at [229, 145] on button "Search" at bounding box center [234, 150] width 110 height 27
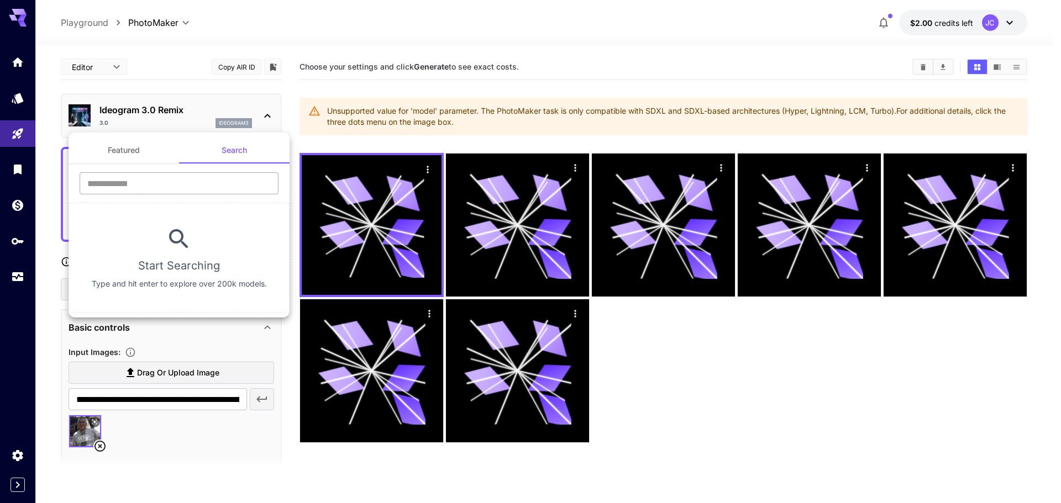
click at [172, 177] on input "text" at bounding box center [179, 183] width 199 height 22
paste input "****"
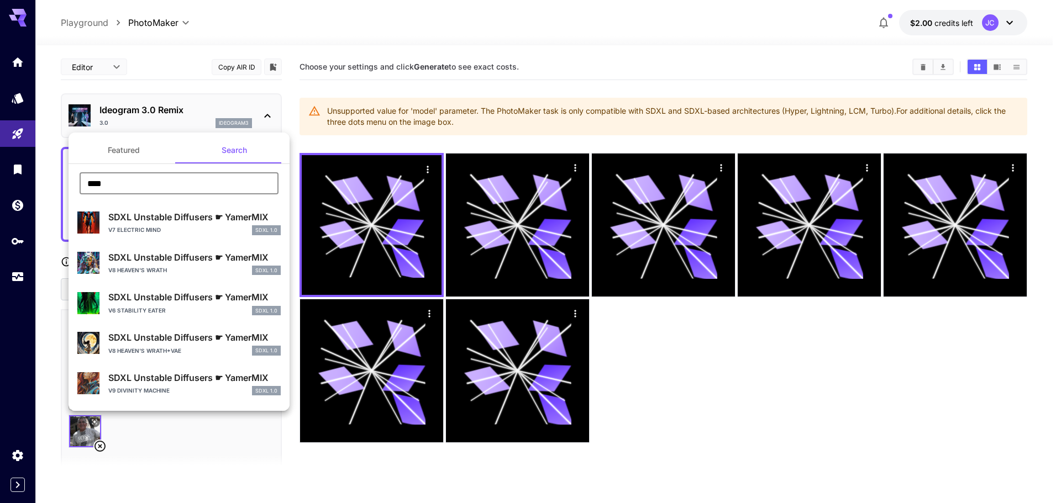
type input "****"
click at [192, 266] on div "V8 HEAVEN'S WRATH SDXL 1.0" at bounding box center [194, 271] width 172 height 10
type input "***"
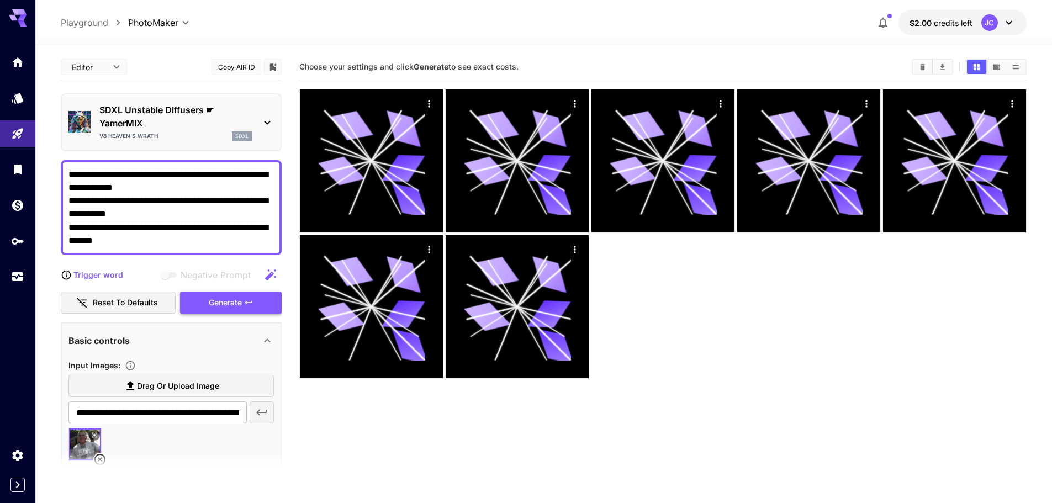
click at [220, 300] on div "Generate" at bounding box center [231, 303] width 102 height 23
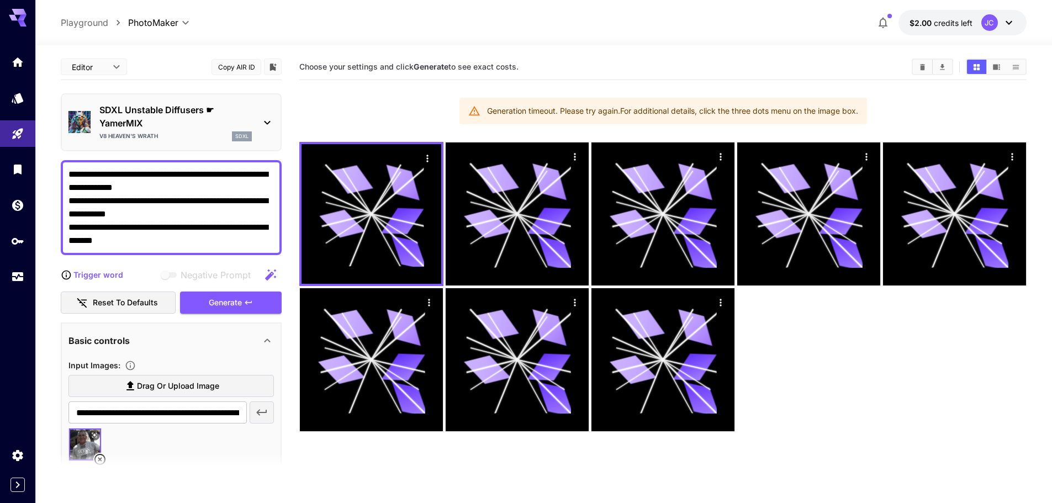
click at [97, 460] on section at bounding box center [171, 468] width 221 height 28
click at [149, 378] on label "Drag or upload image" at bounding box center [172, 386] width 206 height 23
click at [0, 0] on input "Drag or upload image" at bounding box center [0, 0] width 0 height 0
click at [98, 457] on section at bounding box center [171, 468] width 221 height 28
click at [100, 462] on section at bounding box center [171, 468] width 221 height 28
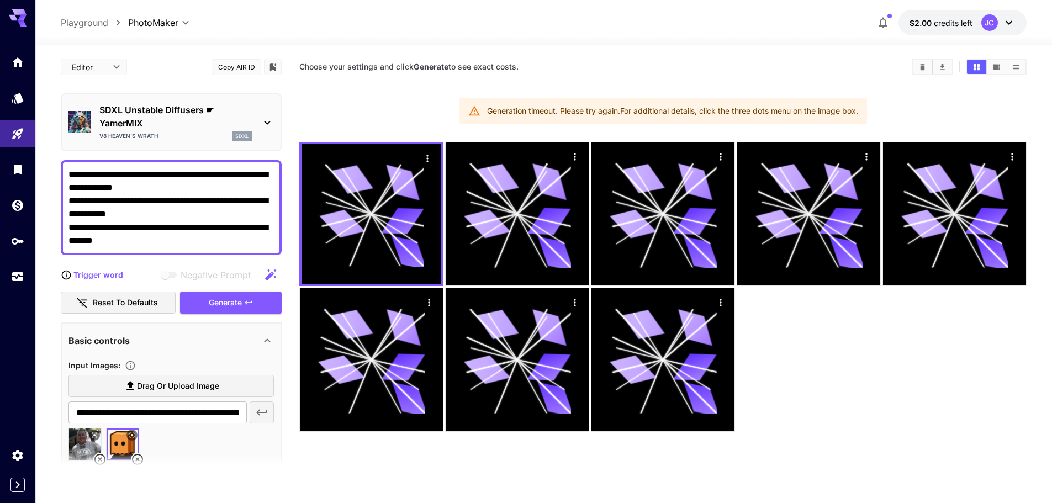
click at [99, 461] on section at bounding box center [171, 468] width 221 height 28
click at [98, 461] on section at bounding box center [171, 468] width 221 height 28
click at [88, 444] on img at bounding box center [85, 445] width 32 height 32
type input "**********"
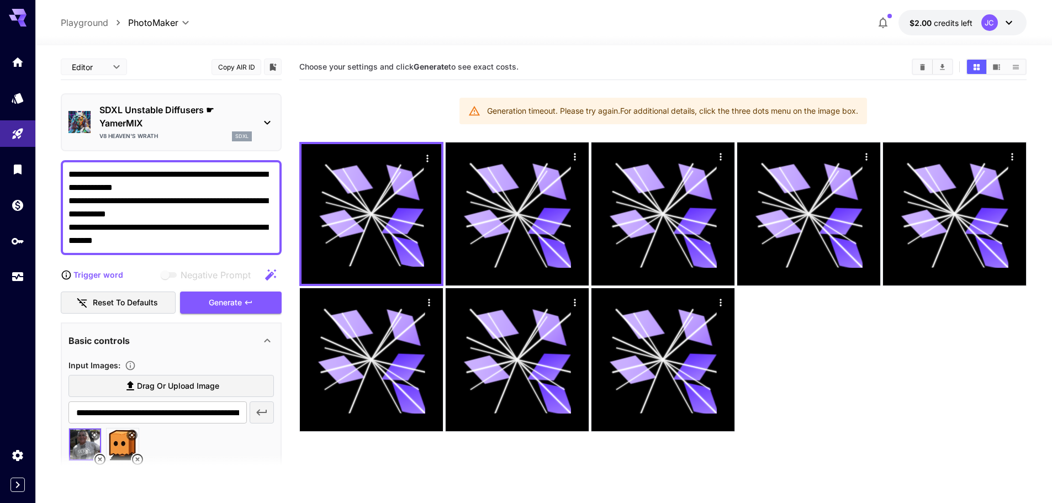
click at [98, 456] on section at bounding box center [171, 468] width 221 height 28
click at [98, 460] on section at bounding box center [171, 468] width 221 height 28
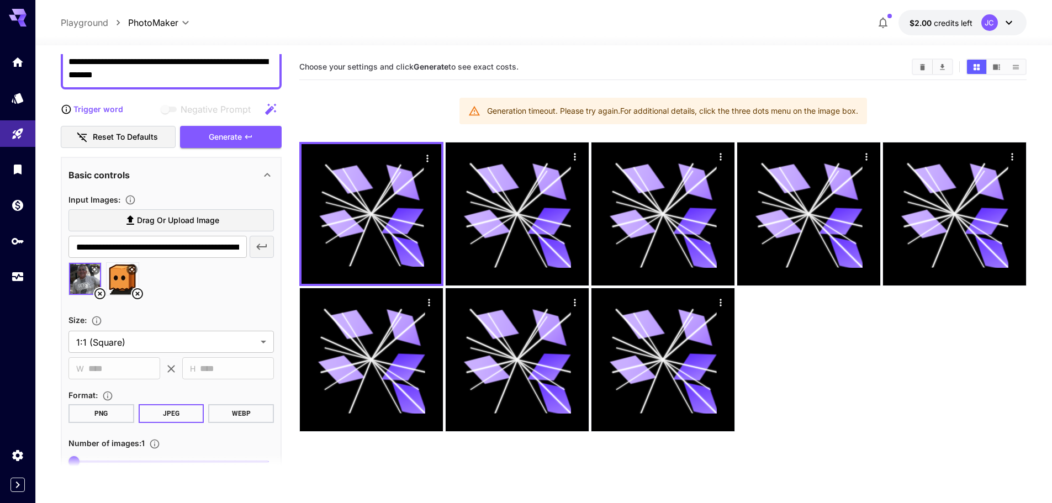
click at [99, 295] on icon at bounding box center [99, 293] width 11 height 11
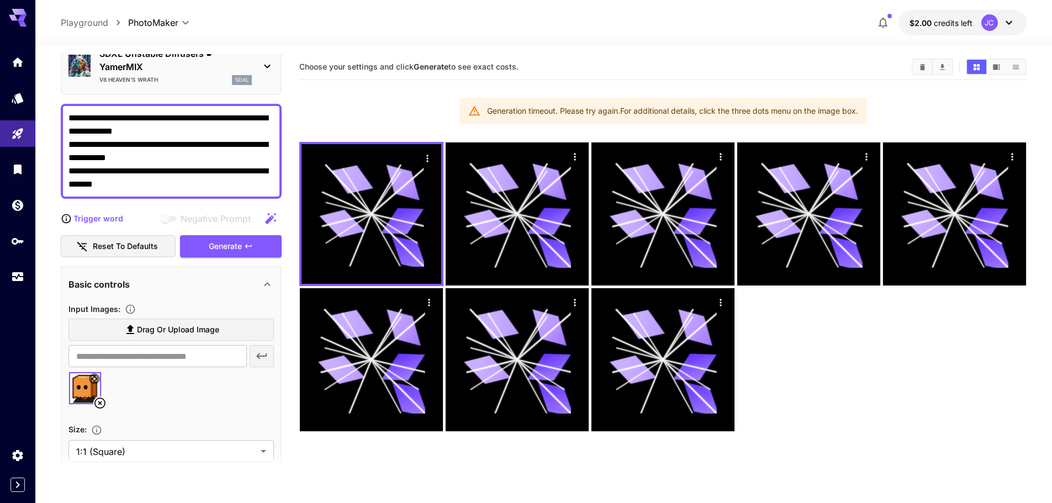
scroll to position [55, 0]
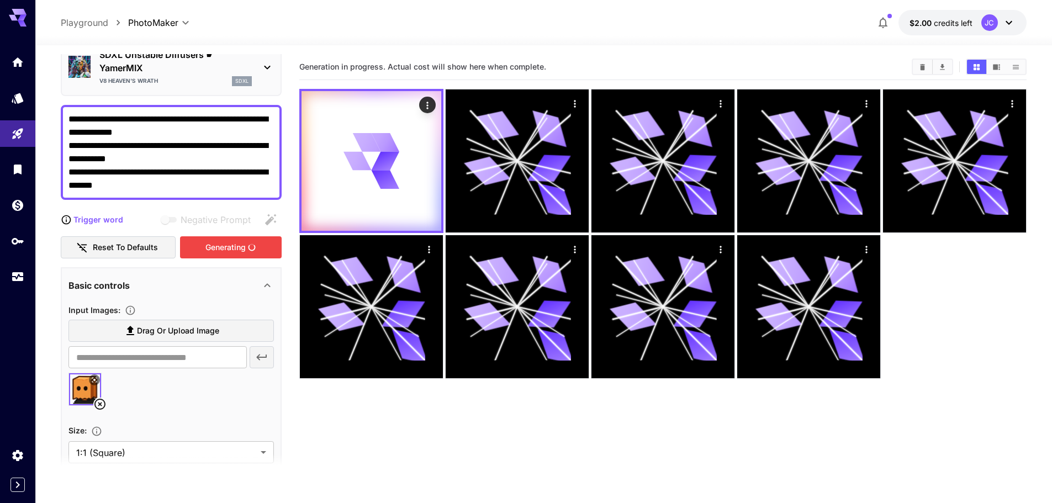
click at [231, 245] on div "Generating" at bounding box center [231, 247] width 102 height 23
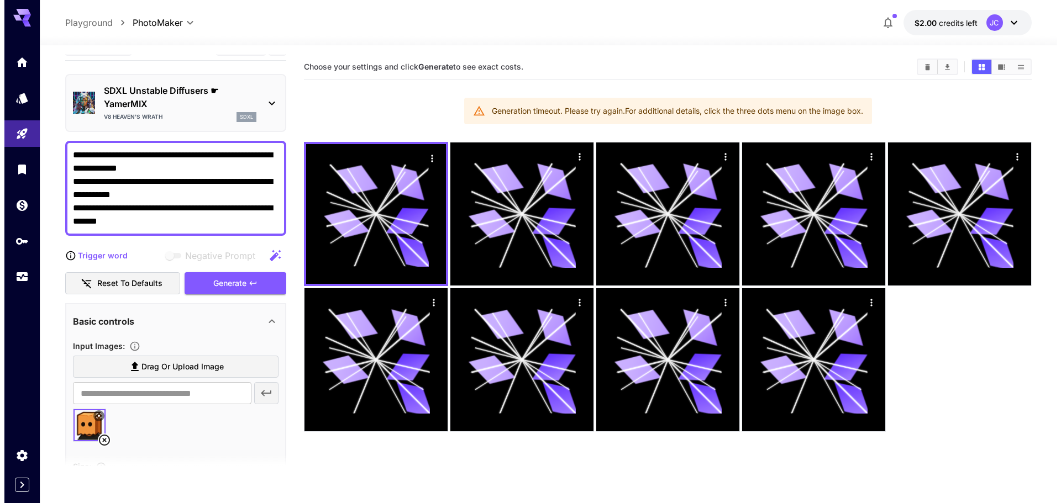
scroll to position [0, 0]
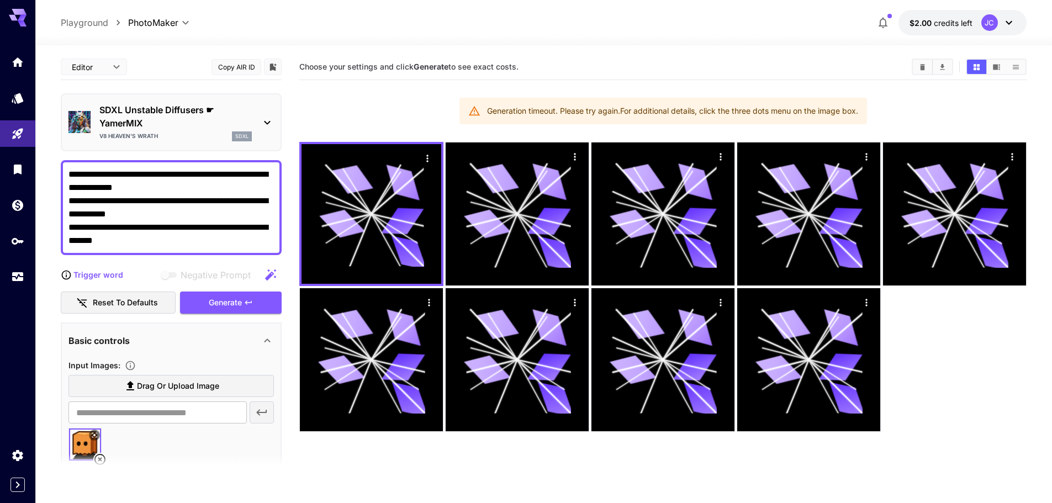
click at [261, 120] on icon at bounding box center [267, 122] width 13 height 13
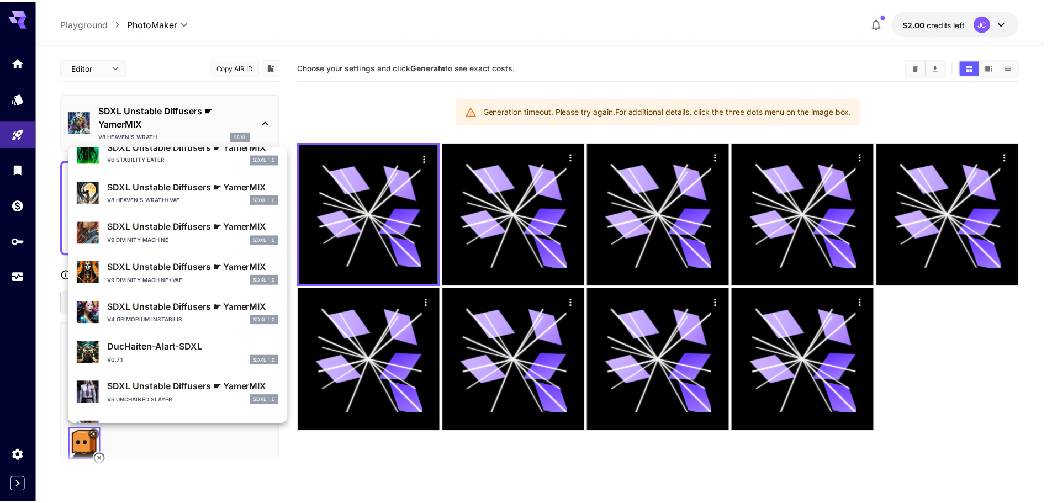
scroll to position [166, 0]
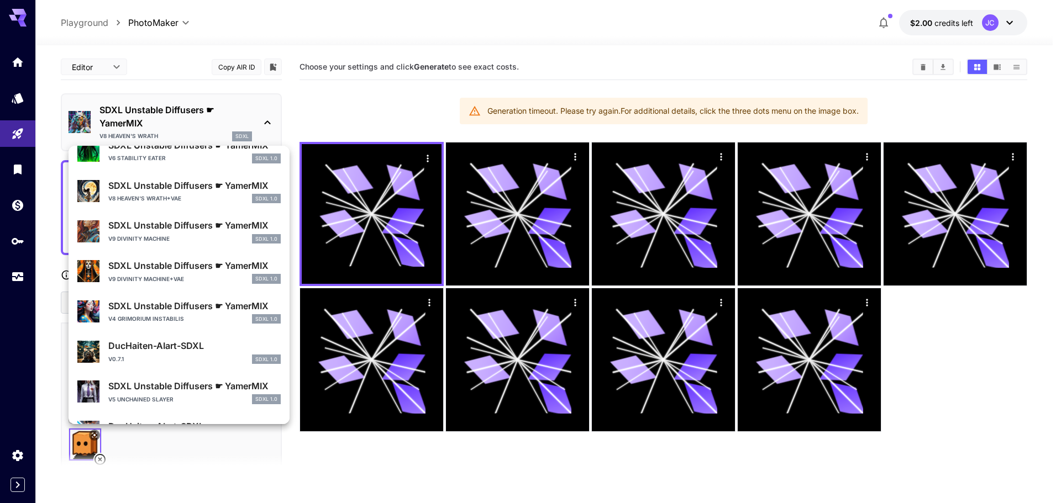
click at [180, 277] on p "V9 DIVINITY MACHINE+VAE" at bounding box center [146, 279] width 76 height 8
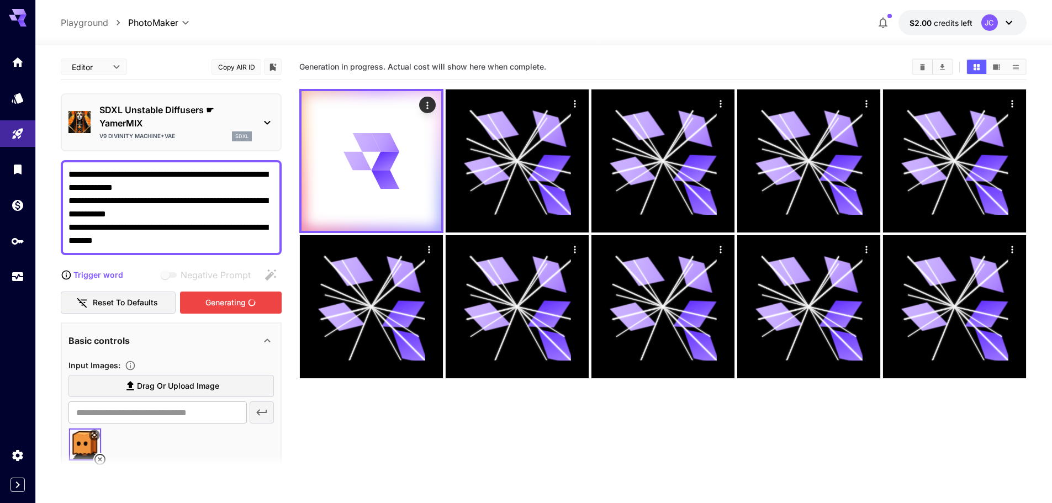
click at [235, 297] on div "Generating" at bounding box center [231, 303] width 102 height 23
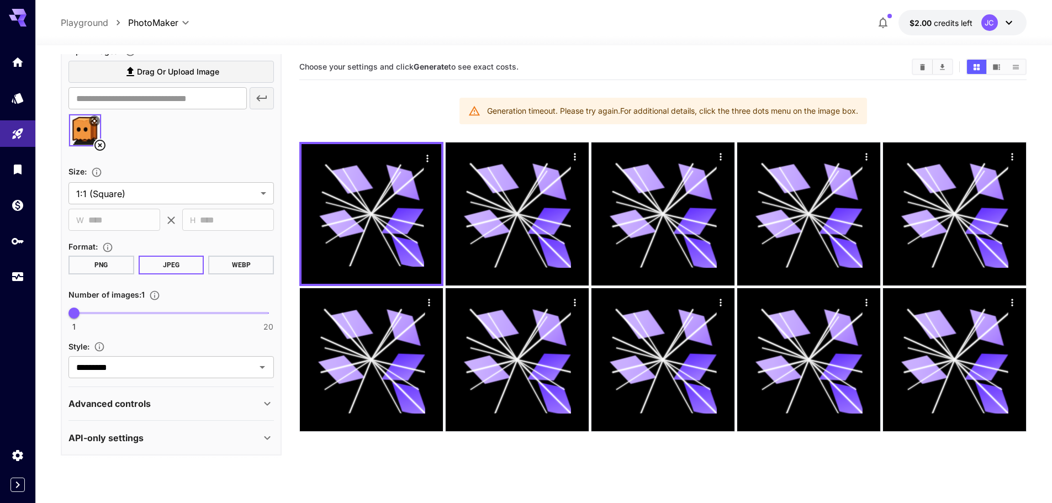
scroll to position [316, 0]
click at [151, 404] on div "Advanced controls" at bounding box center [165, 402] width 192 height 13
click at [152, 404] on div "Advanced controls" at bounding box center [165, 402] width 192 height 13
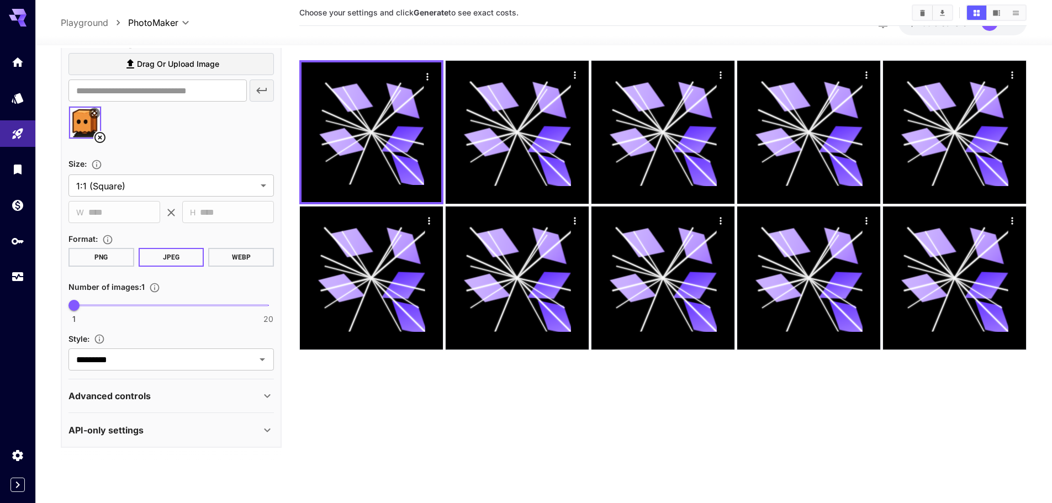
scroll to position [87, 0]
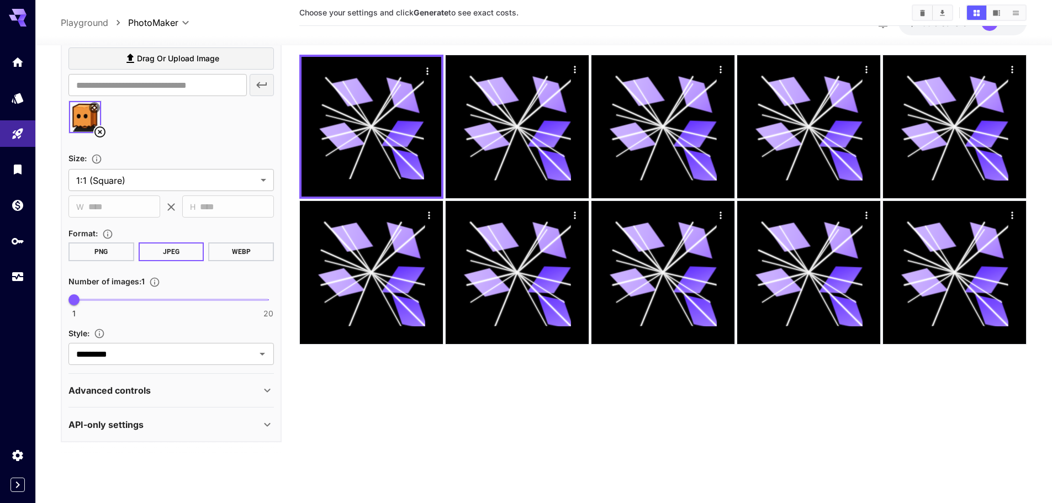
click at [161, 422] on div "API-only settings" at bounding box center [165, 424] width 192 height 13
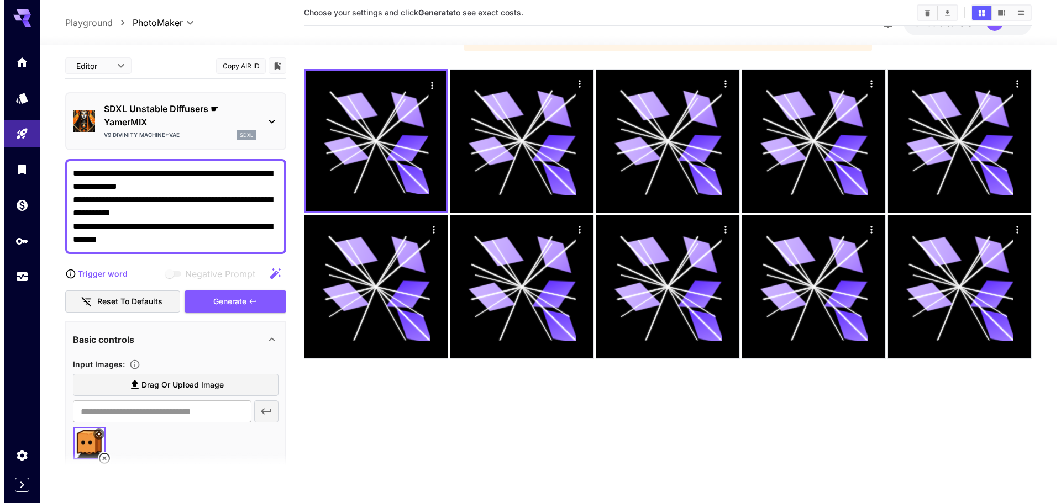
scroll to position [0, 0]
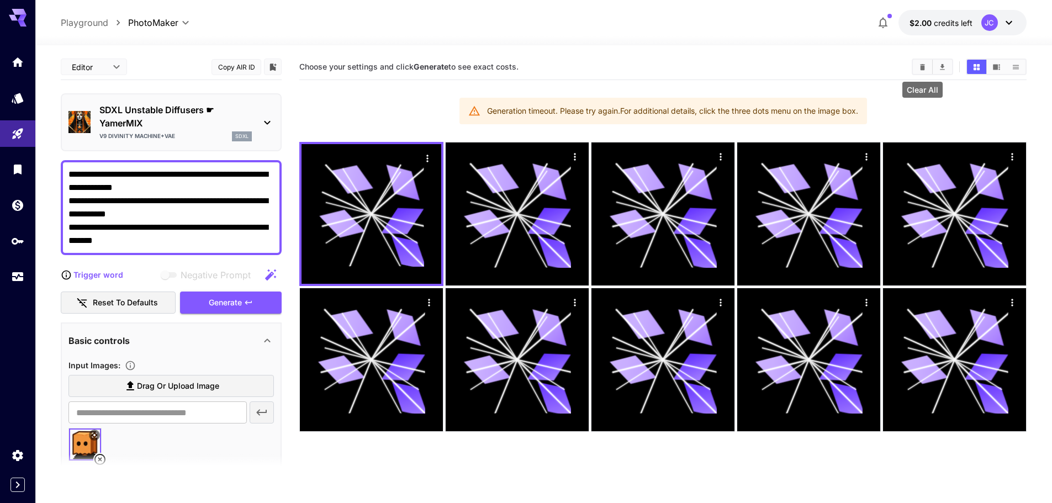
click at [926, 69] on icon "Clear All" at bounding box center [923, 67] width 8 height 8
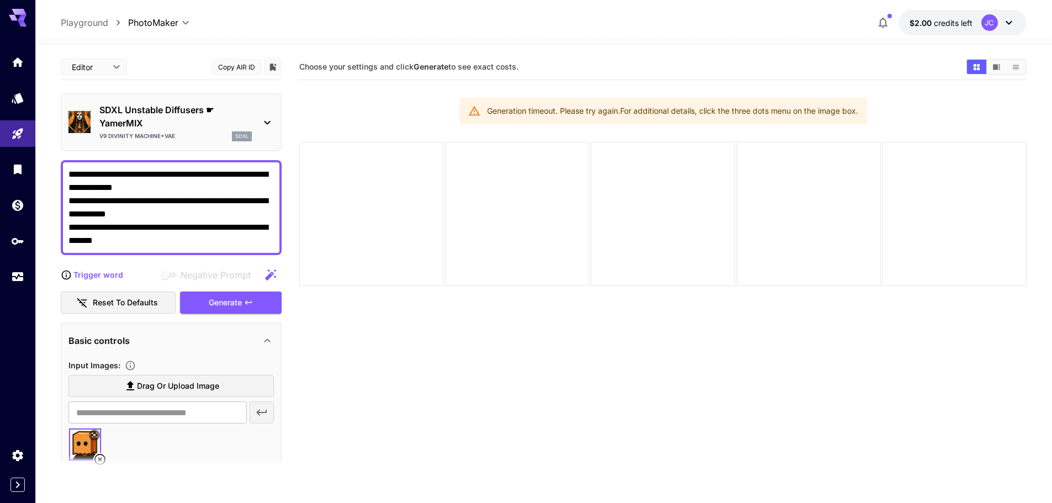
drag, startPoint x: 69, startPoint y: 172, endPoint x: 140, endPoint y: 241, distance: 98.8
click at [140, 241] on textarea "**********" at bounding box center [172, 208] width 206 height 80
paste textarea
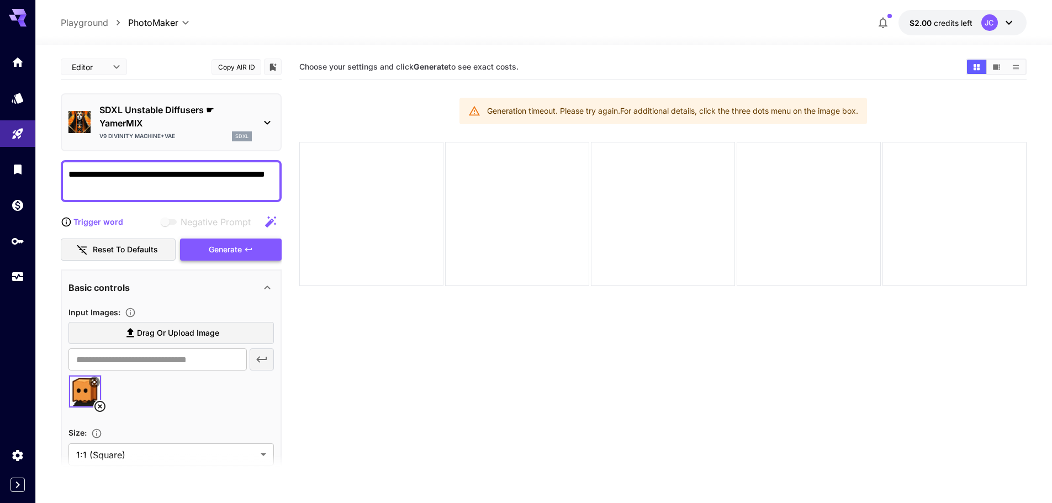
type textarea "**********"
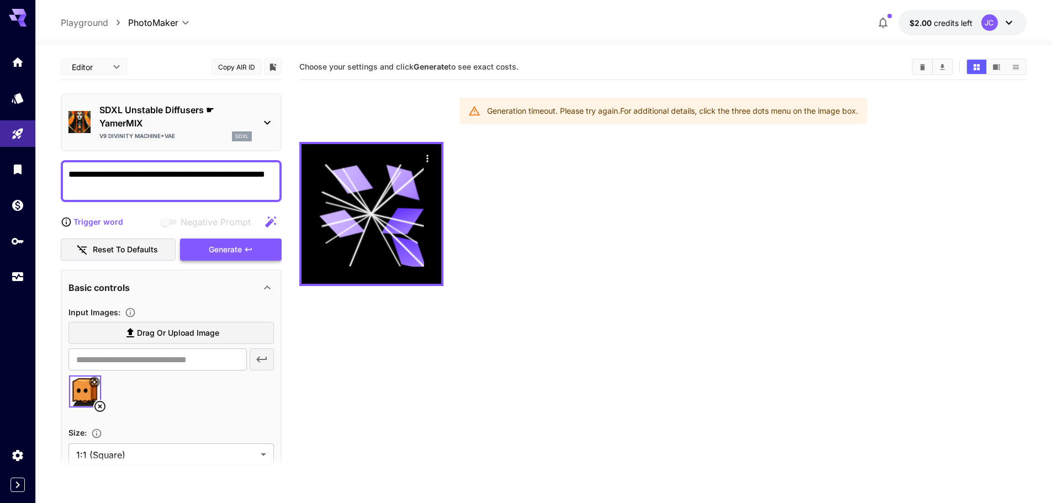
click at [268, 123] on icon at bounding box center [267, 123] width 6 height 4
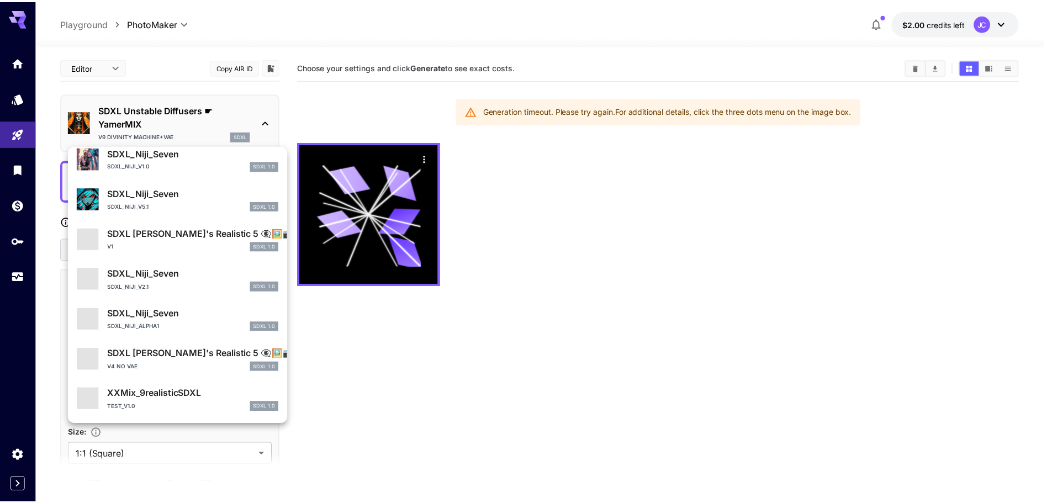
scroll to position [1005, 0]
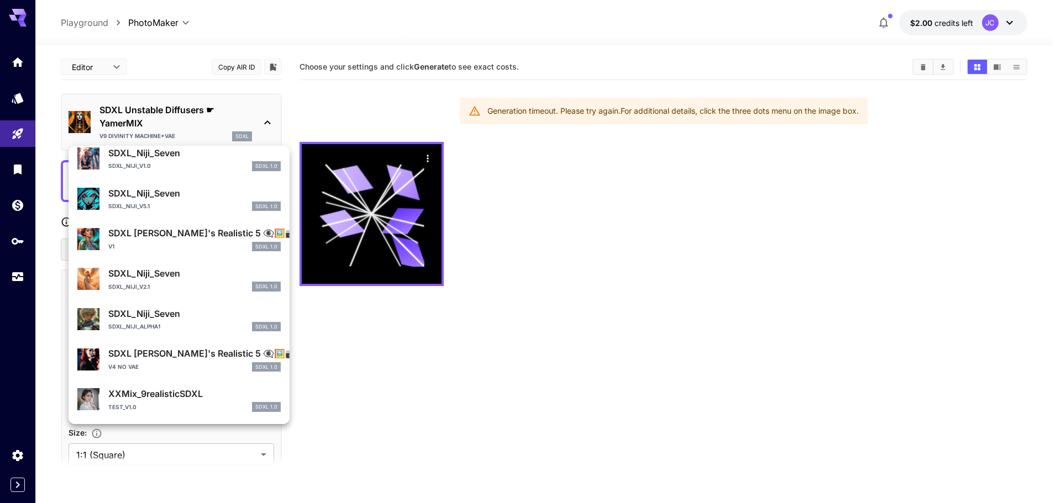
click at [196, 244] on div "V1 SDXL 1.0" at bounding box center [194, 247] width 172 height 10
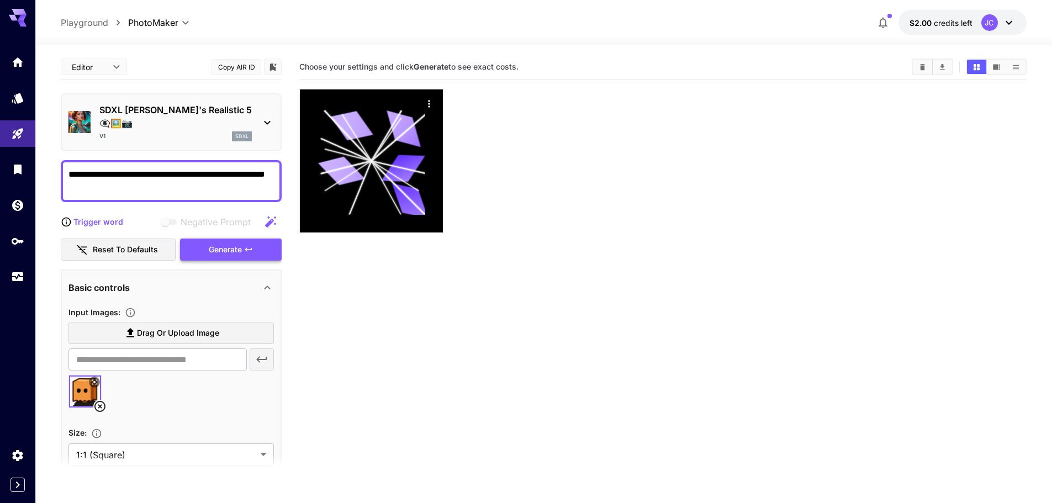
drag, startPoint x: 101, startPoint y: 179, endPoint x: 45, endPoint y: 161, distance: 58.2
click at [45, 161] on section "**********" at bounding box center [543, 317] width 1017 height 545
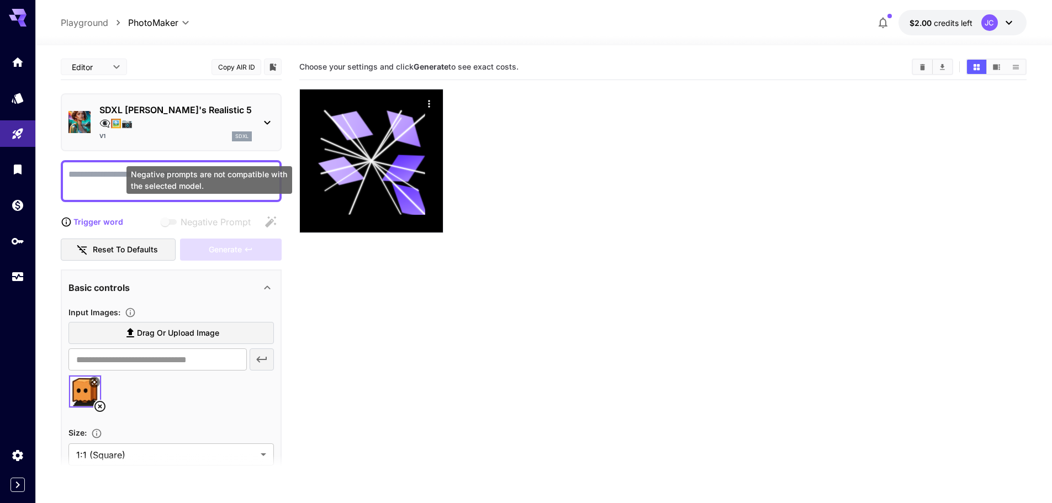
click at [162, 174] on div "Negative prompts are not compatible with the selected model." at bounding box center [210, 180] width 166 height 28
click at [177, 168] on textarea "Negative Prompt" at bounding box center [172, 181] width 206 height 27
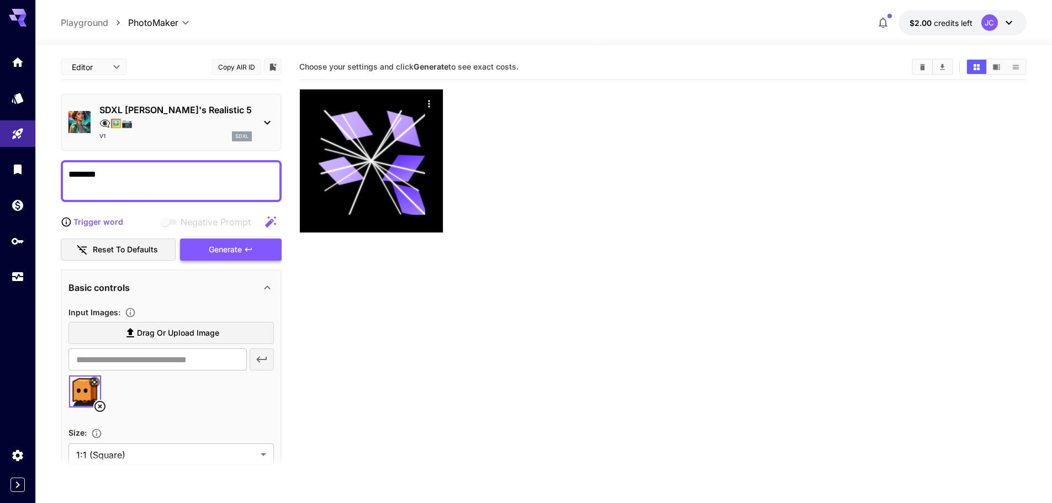
type textarea "********"
click at [235, 243] on div "Generate" at bounding box center [231, 250] width 102 height 23
